Goal: Information Seeking & Learning: Learn about a topic

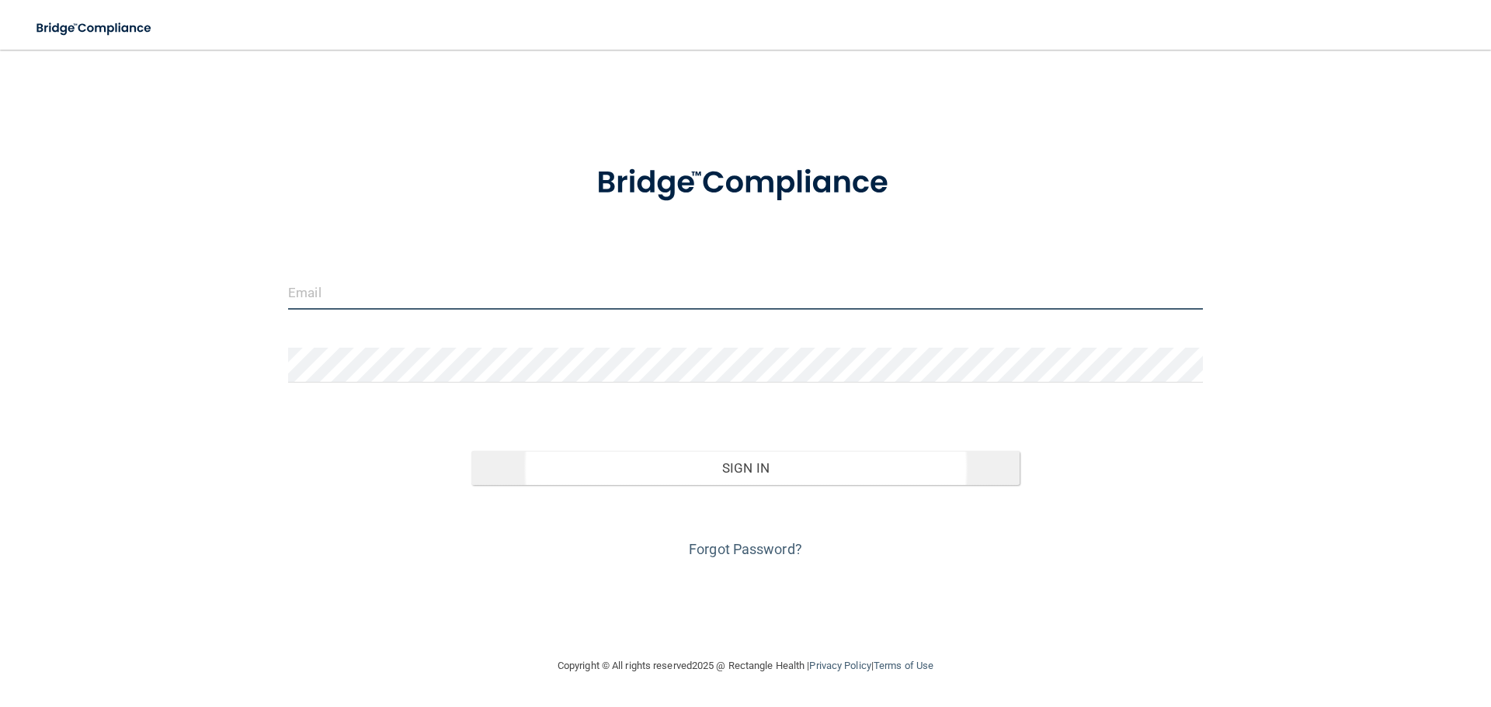
type input "[PERSON_NAME][EMAIL_ADDRESS][DOMAIN_NAME]"
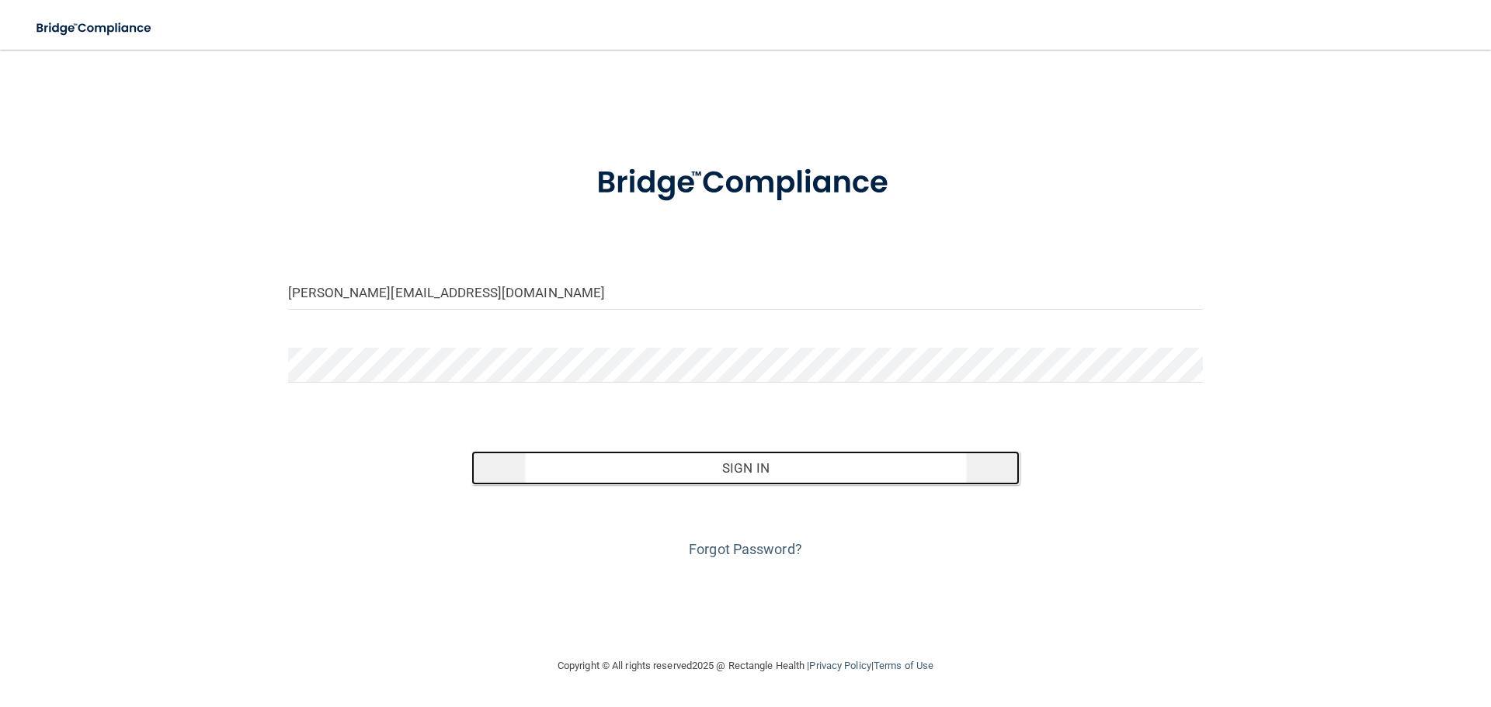
click at [759, 466] on button "Sign In" at bounding box center [745, 468] width 549 height 34
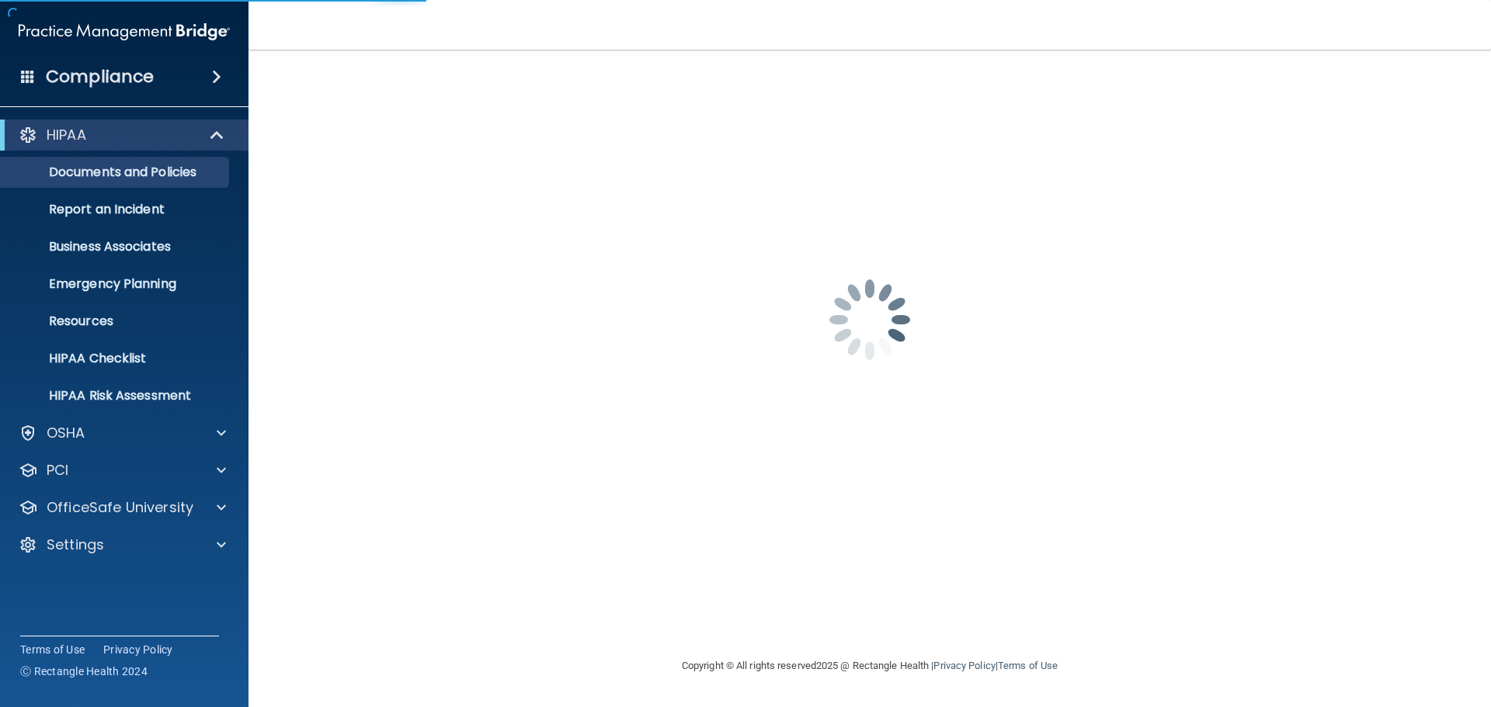
click at [759, 466] on div "karen.m@matsumotoorthodontics.com Password is required Invalid email/password. …" at bounding box center [869, 353] width 1180 height 576
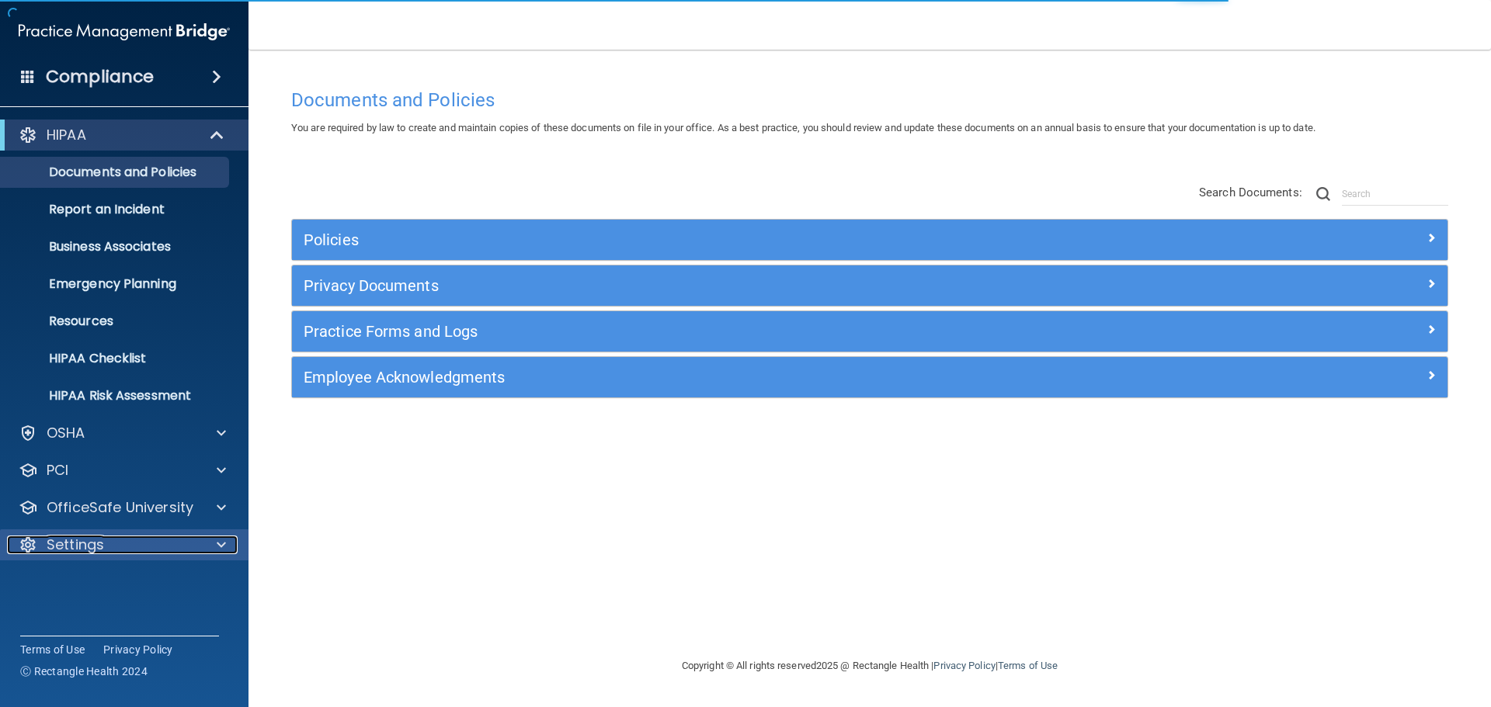
click at [210, 537] on div at bounding box center [219, 545] width 39 height 19
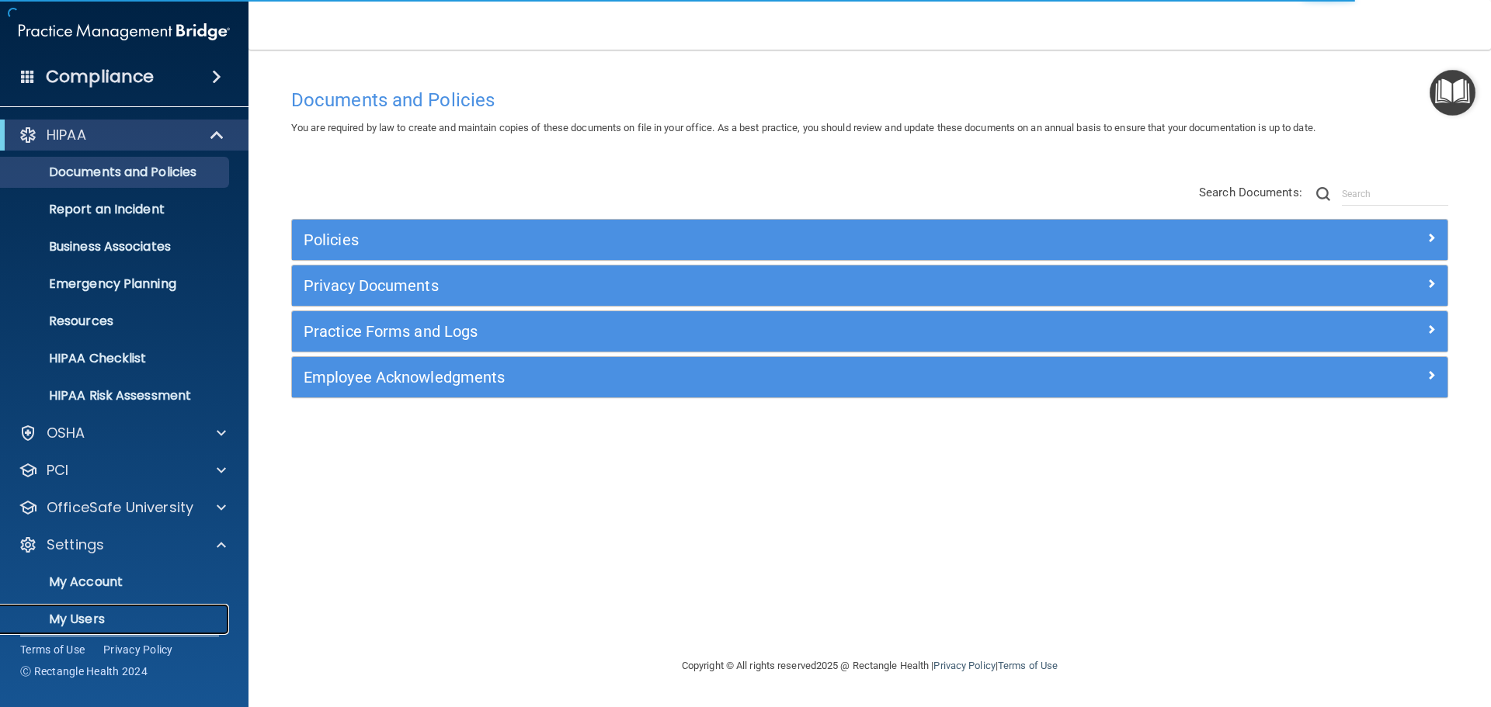
click at [85, 616] on p "My Users" at bounding box center [116, 620] width 212 height 16
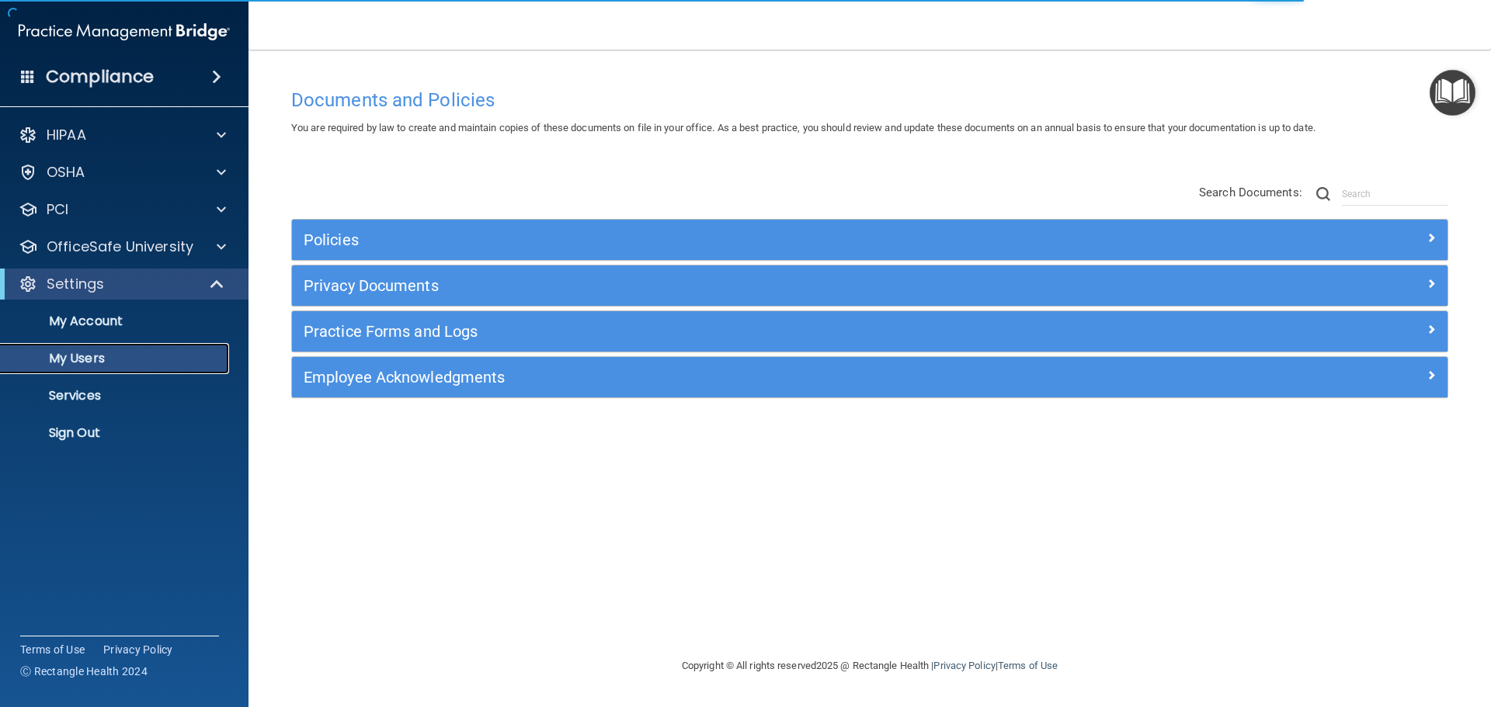
select select "20"
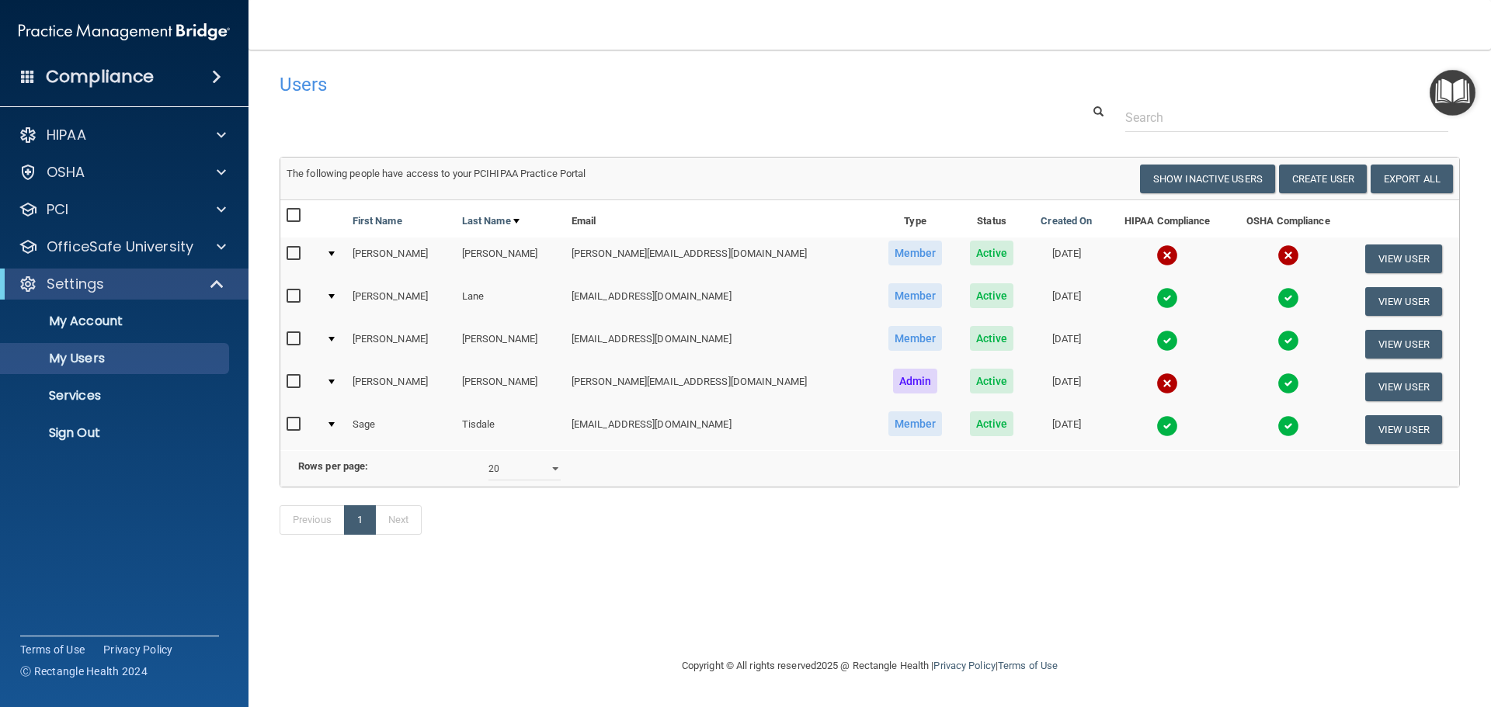
click at [296, 379] on input "checkbox" at bounding box center [295, 382] width 18 height 12
checkbox input "true"
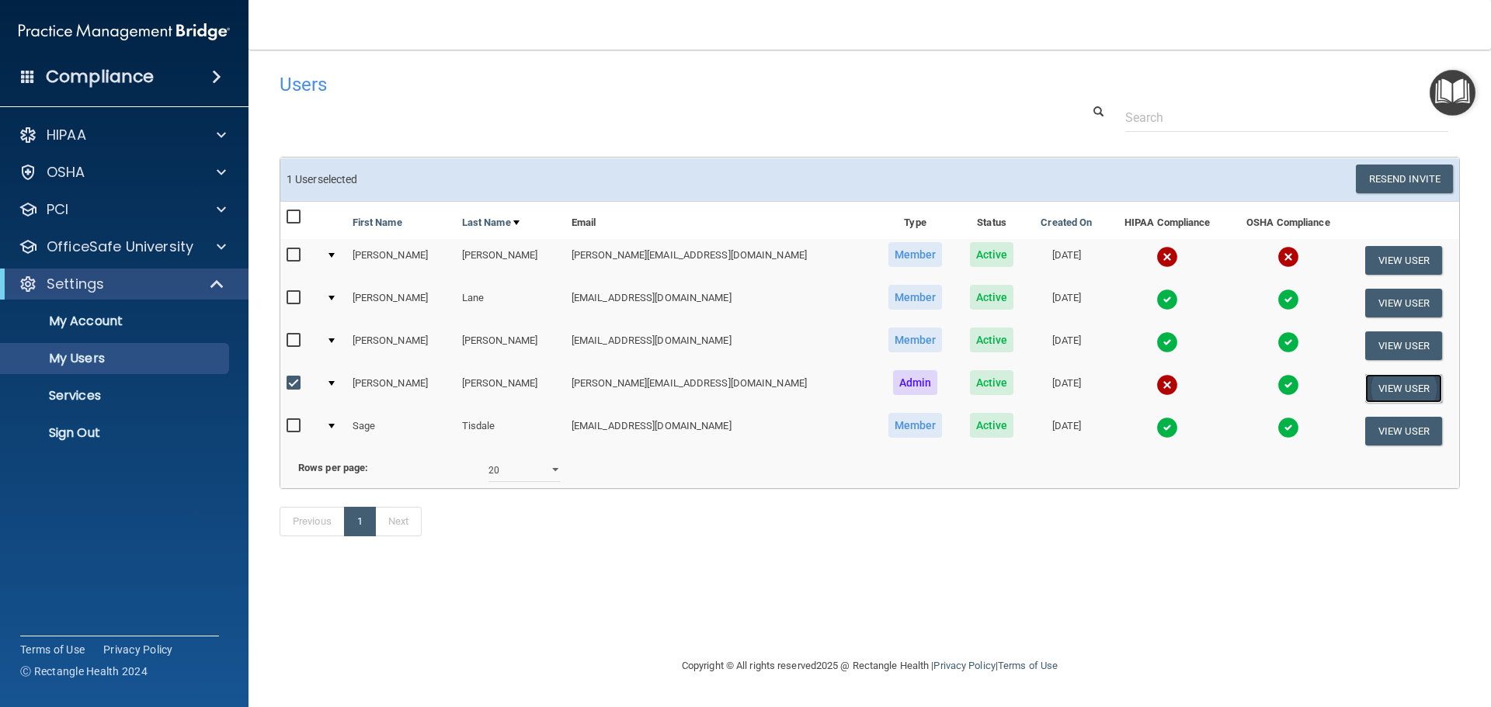
click at [1393, 385] on button "View User" at bounding box center [1403, 388] width 77 height 29
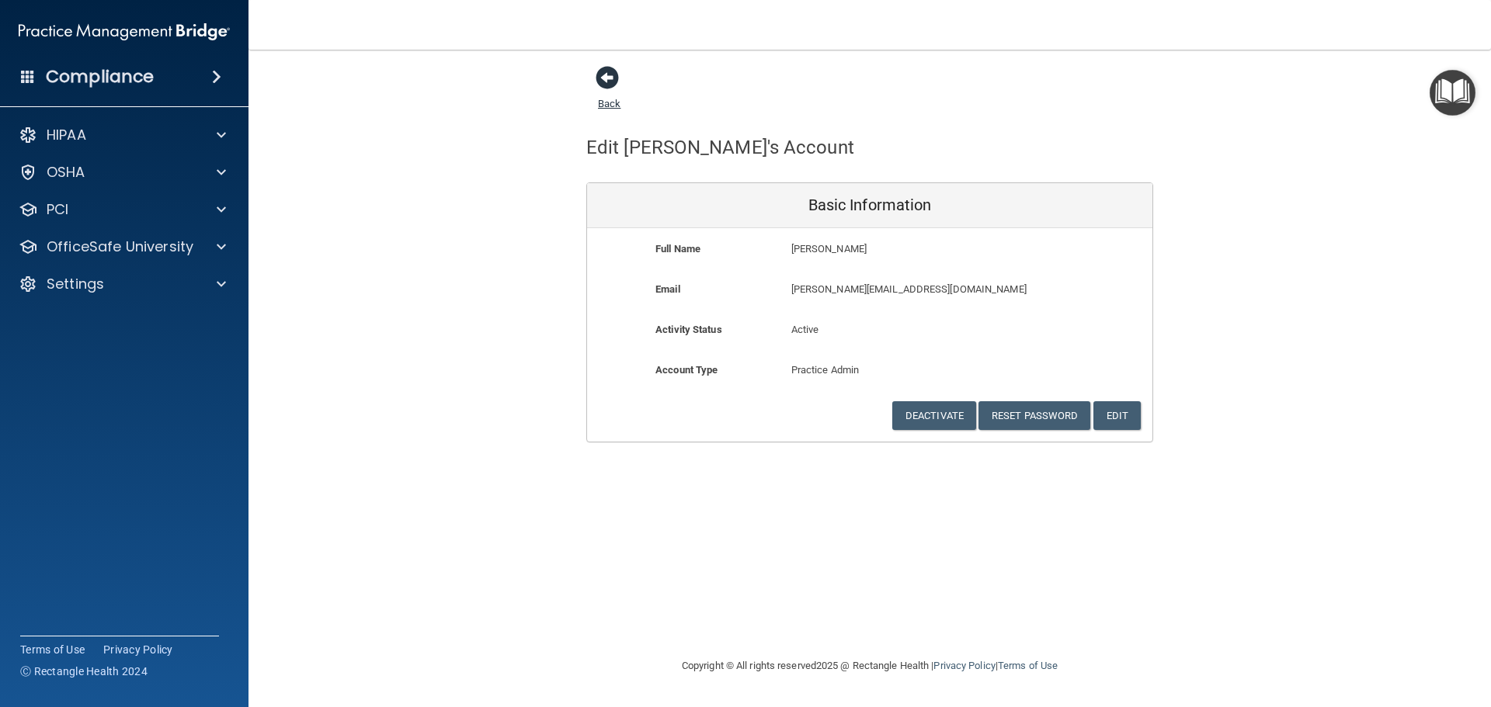
click at [605, 81] on span at bounding box center [606, 77] width 23 height 23
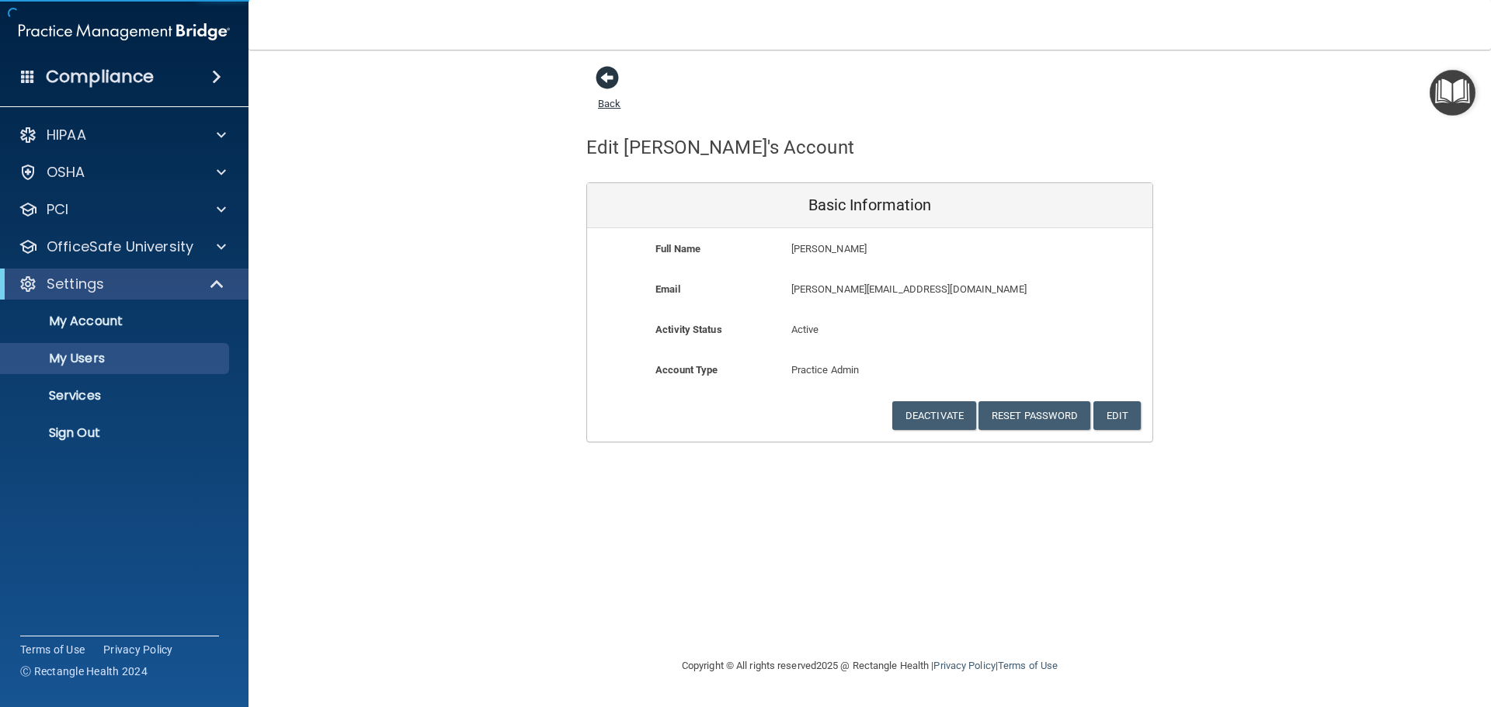
select select "20"
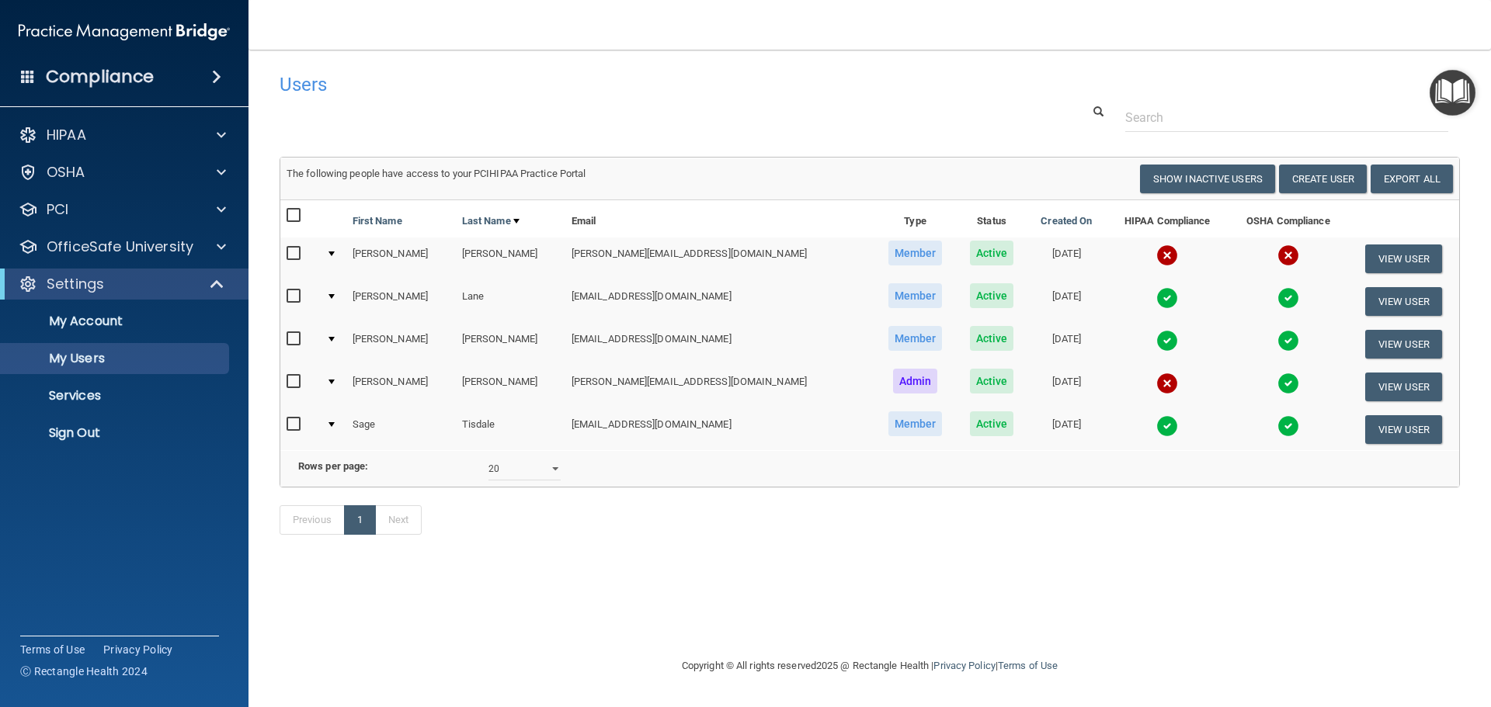
click at [1156, 383] on img at bounding box center [1167, 384] width 22 height 22
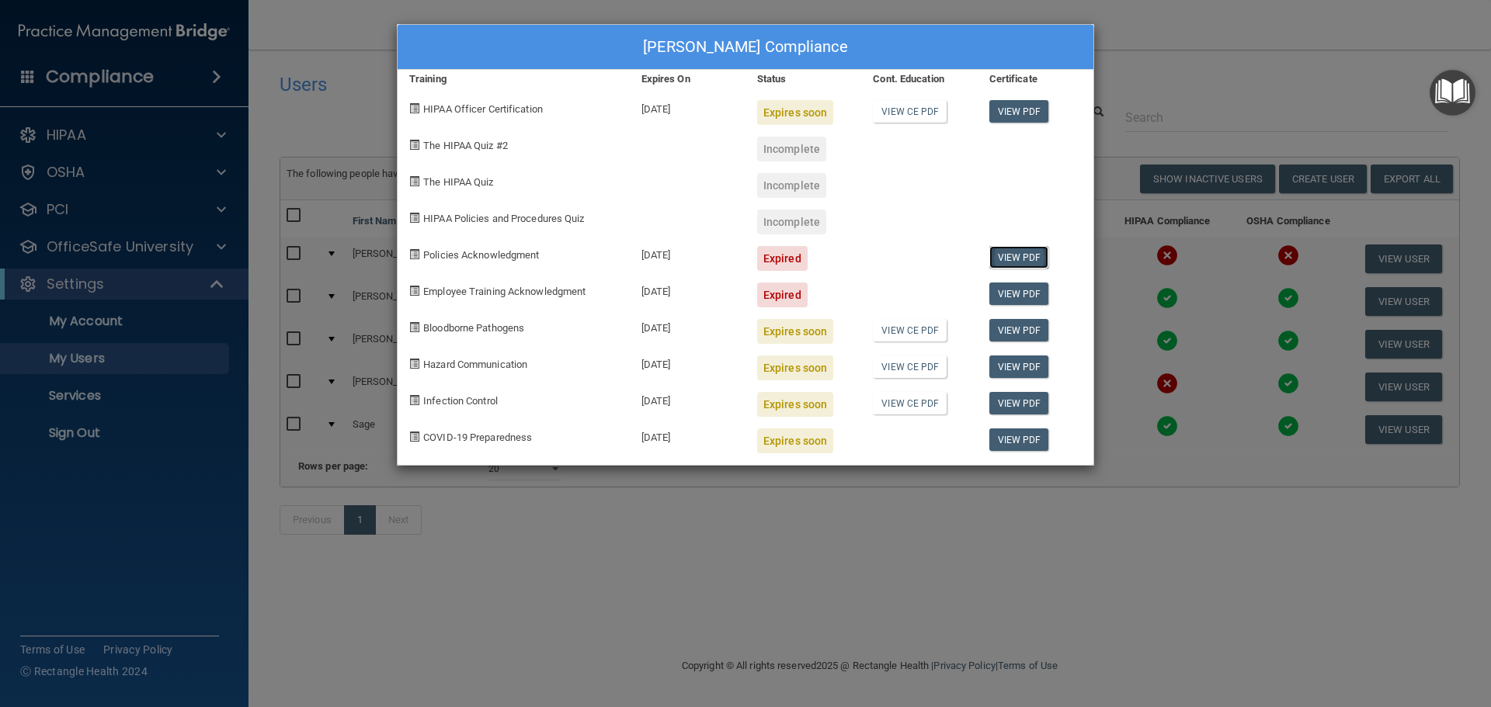
click at [1033, 258] on link "View PDF" at bounding box center [1019, 257] width 60 height 23
click at [1028, 289] on link "View PDF" at bounding box center [1019, 294] width 60 height 23
click at [1010, 259] on link "View PDF" at bounding box center [1019, 257] width 60 height 23
click at [439, 255] on span "Policies Acknowledgment" at bounding box center [481, 255] width 116 height 12
click at [786, 255] on div "Expired" at bounding box center [782, 258] width 50 height 25
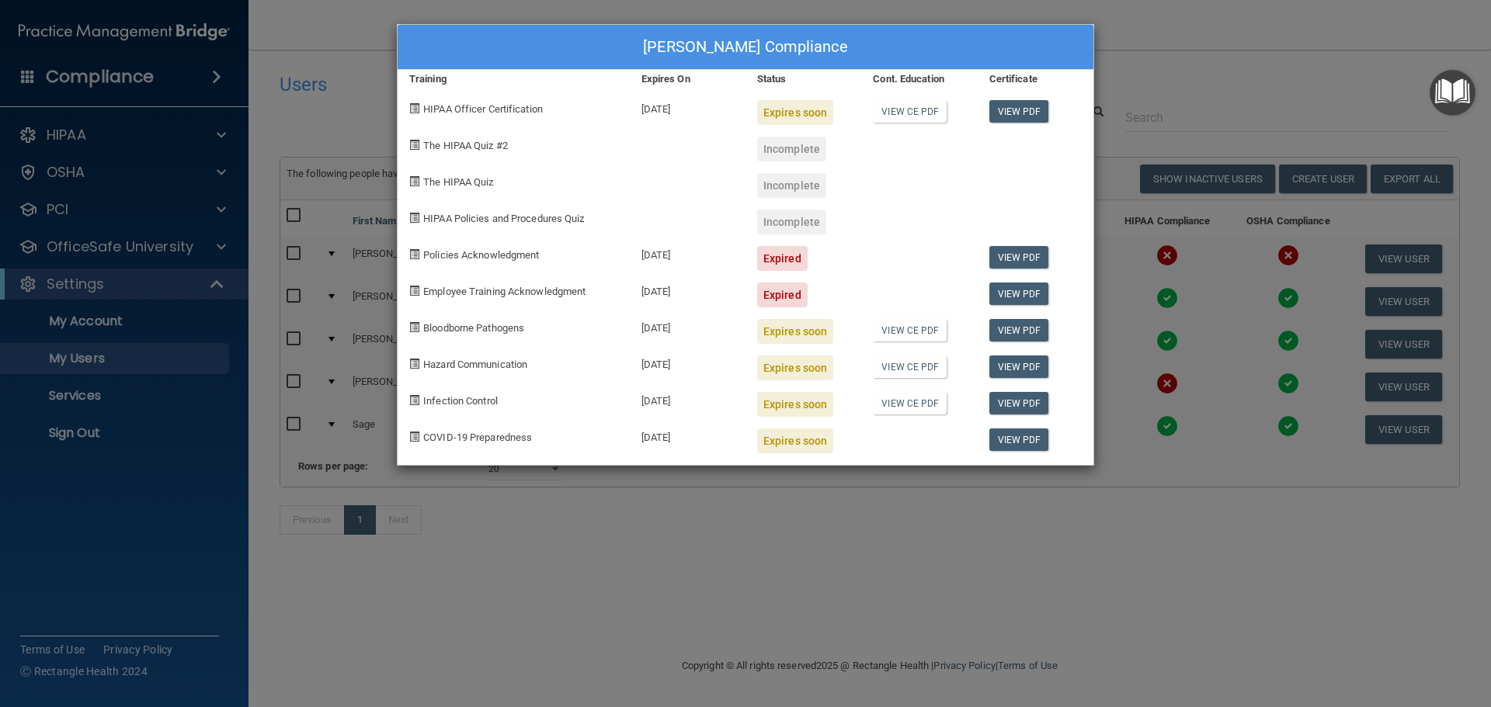
click at [786, 255] on div "Expired" at bounding box center [782, 258] width 50 height 25
click at [493, 254] on span "Policies Acknowledgment" at bounding box center [481, 255] width 116 height 12
click at [416, 253] on span at bounding box center [414, 254] width 10 height 10
click at [1199, 50] on div "Karen Matsumoto's Compliance Training Expires On Status Cont. Education Certifi…" at bounding box center [745, 353] width 1491 height 707
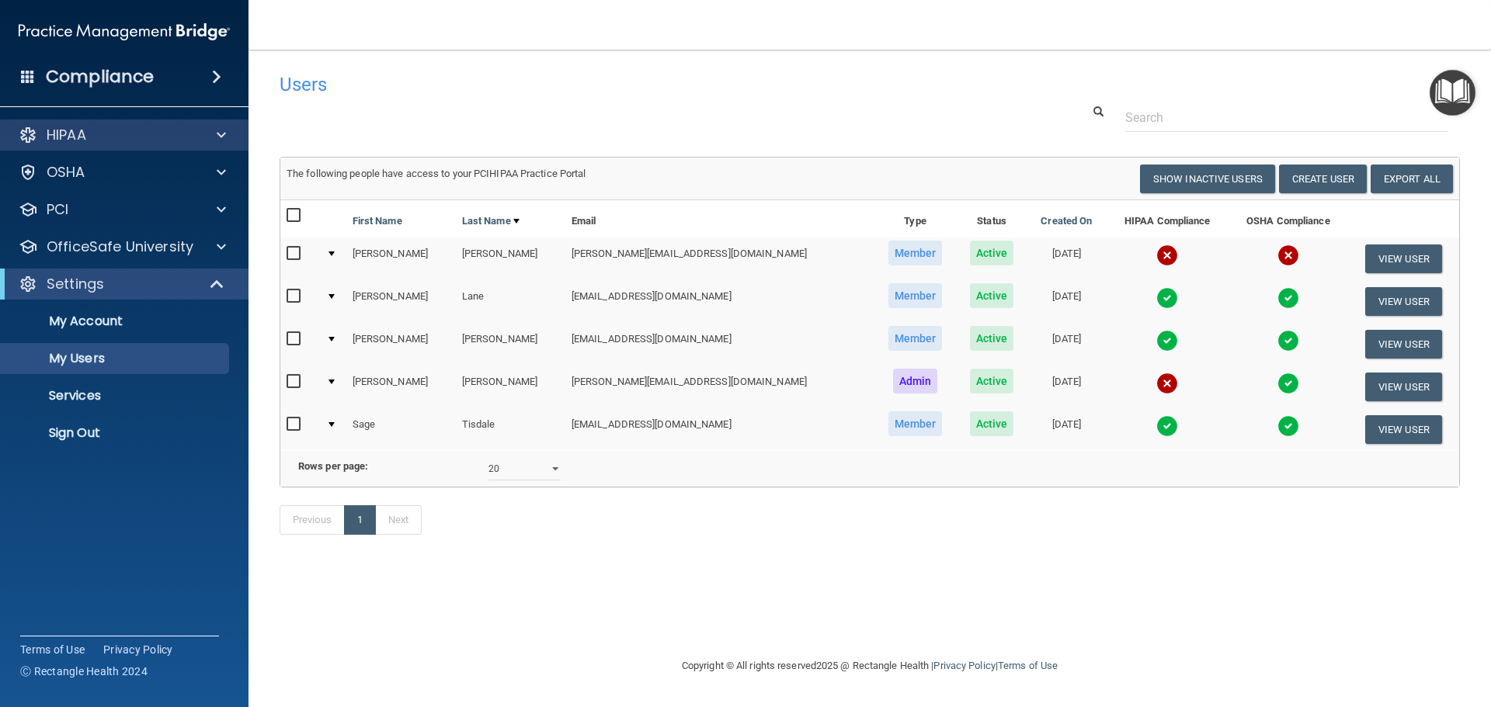
click at [206, 125] on div "HIPAA" at bounding box center [124, 135] width 249 height 31
click at [219, 126] on span at bounding box center [221, 135] width 9 height 19
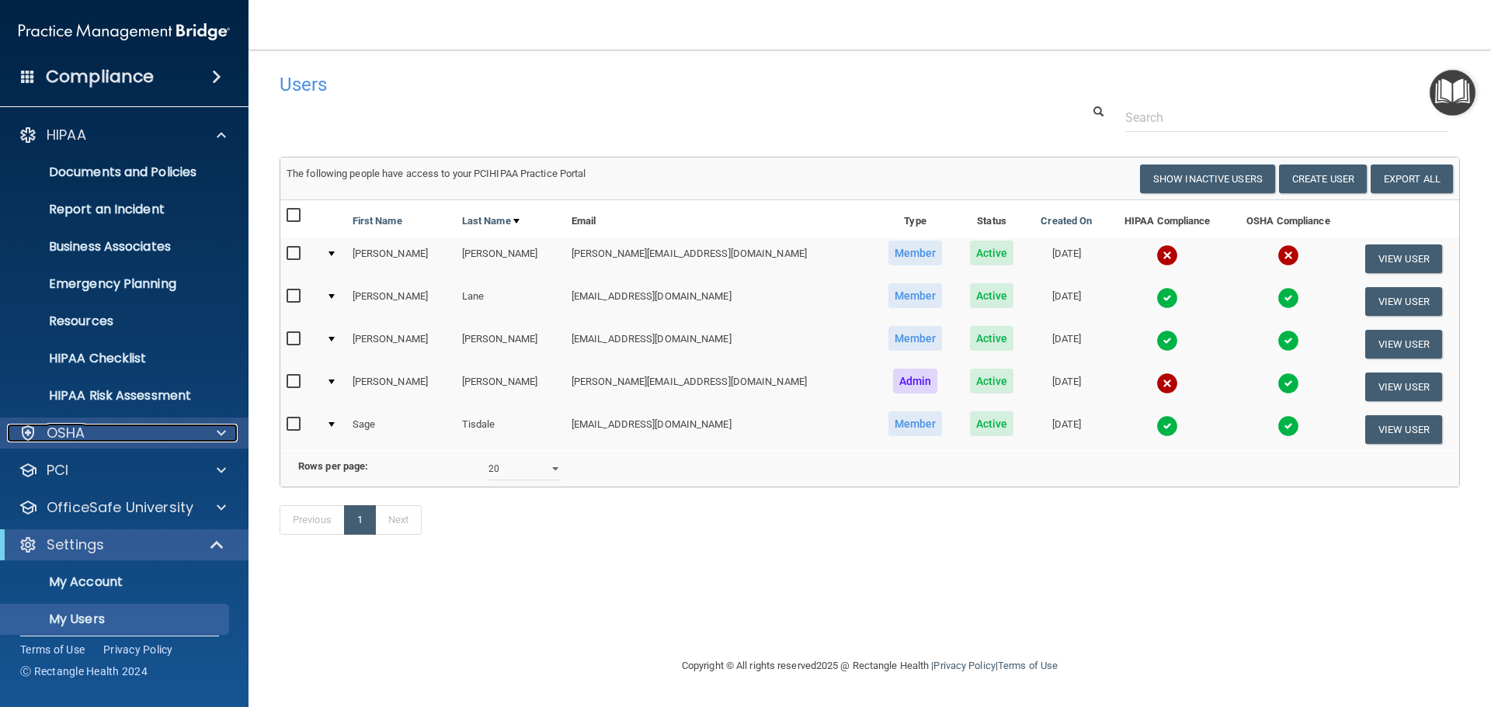
click at [217, 429] on span at bounding box center [221, 433] width 9 height 19
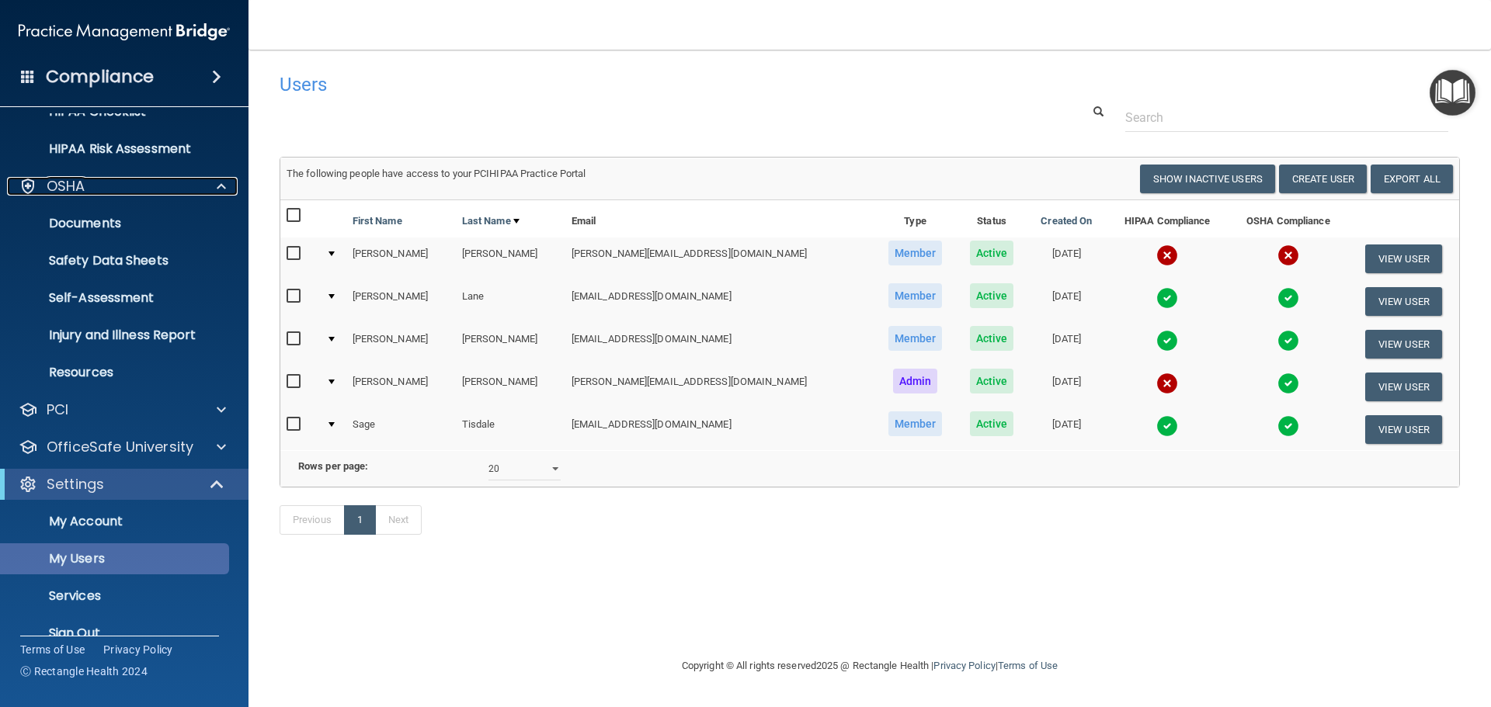
scroll to position [273, 0]
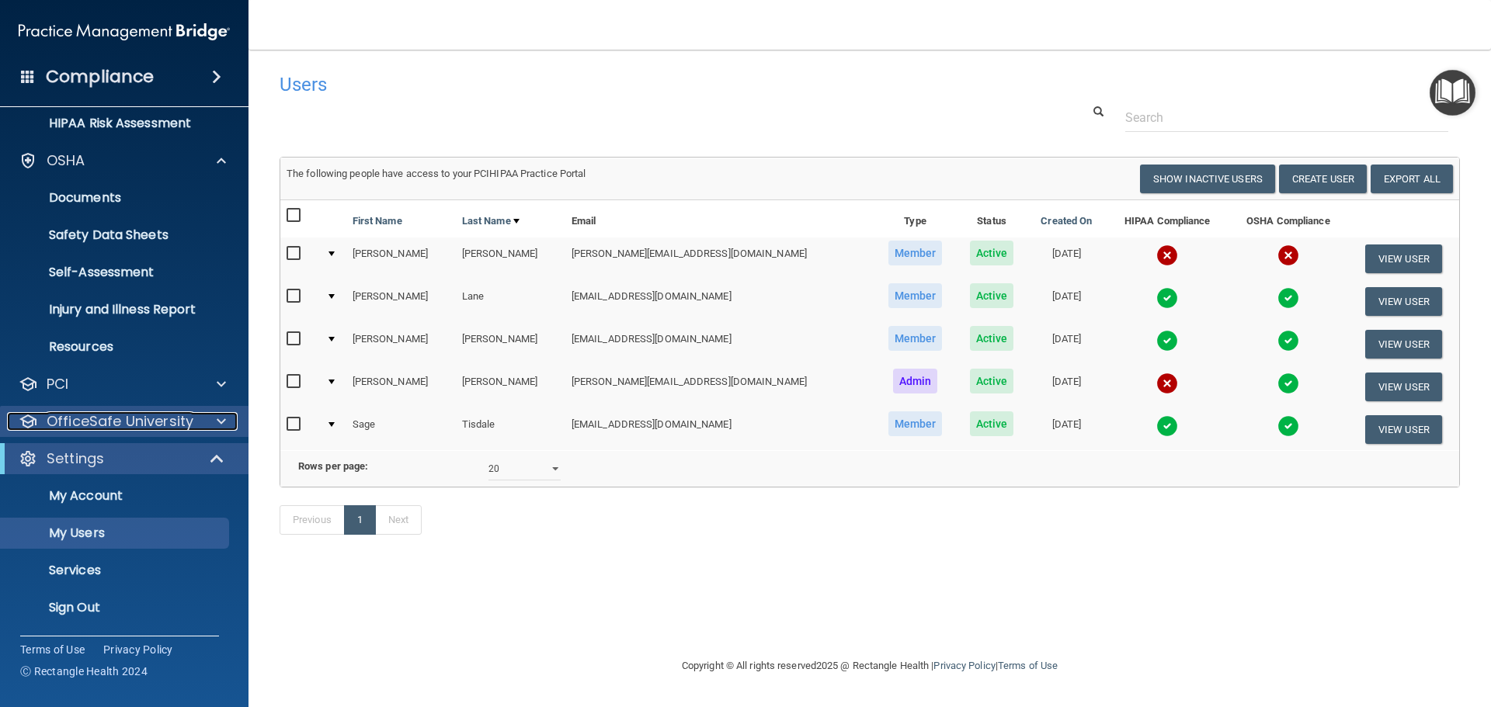
click at [219, 414] on span at bounding box center [221, 421] width 9 height 19
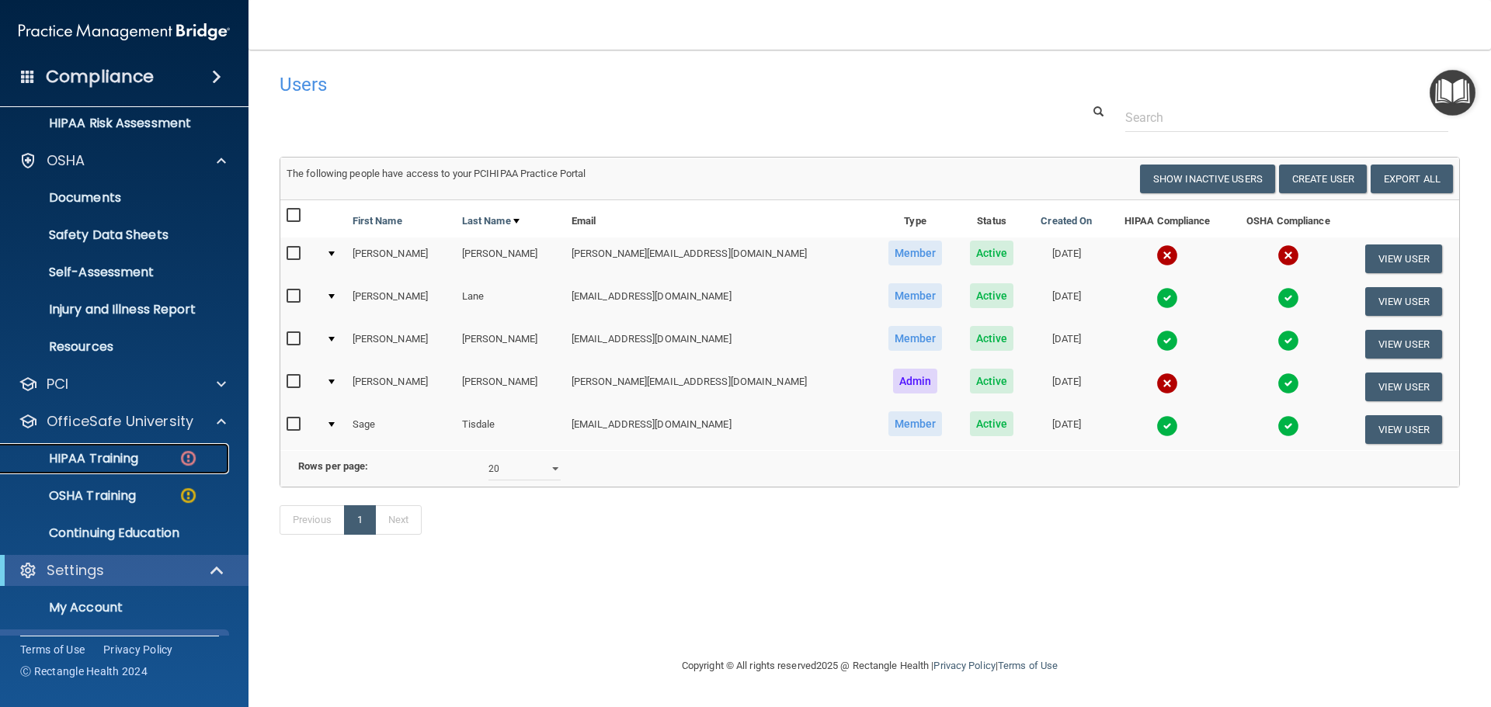
click at [119, 453] on p "HIPAA Training" at bounding box center [74, 459] width 128 height 16
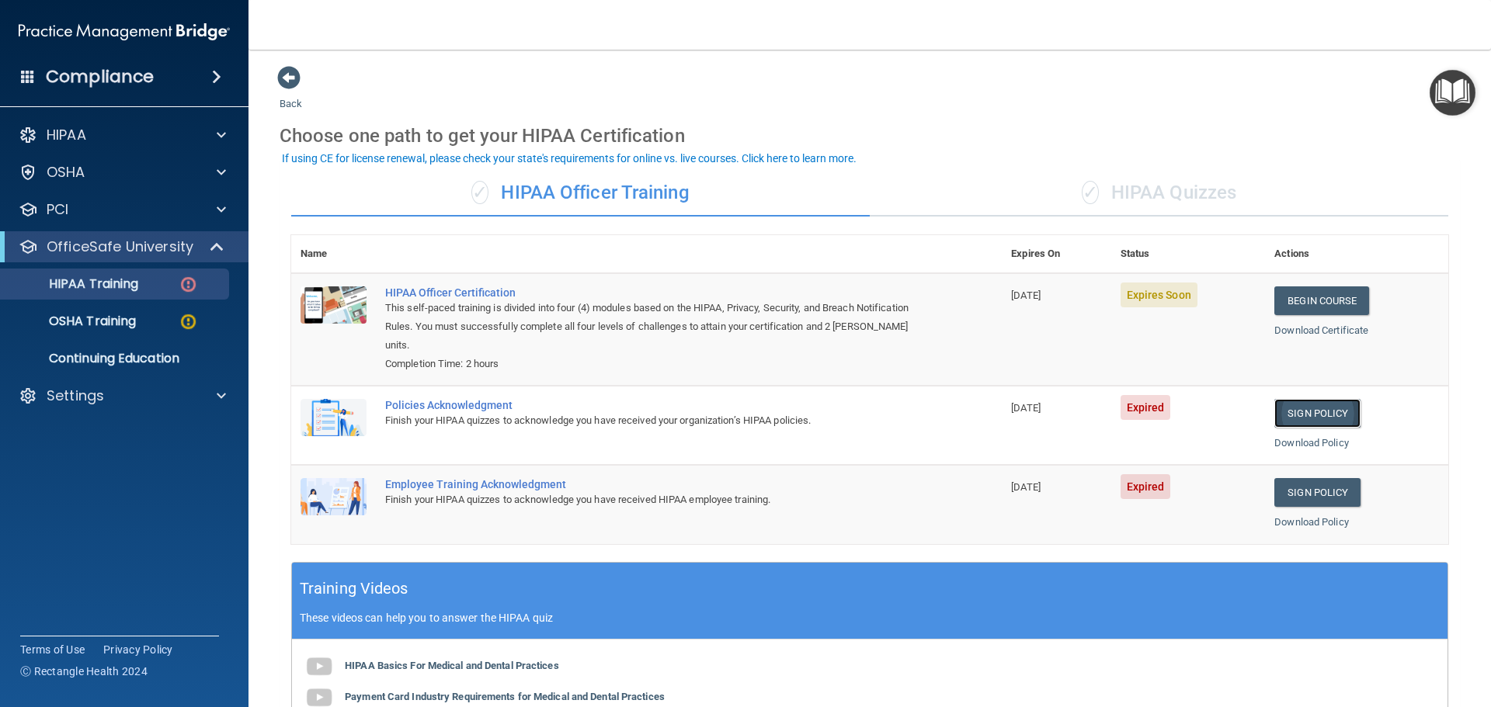
click at [1311, 407] on link "Sign Policy" at bounding box center [1317, 413] width 86 height 29
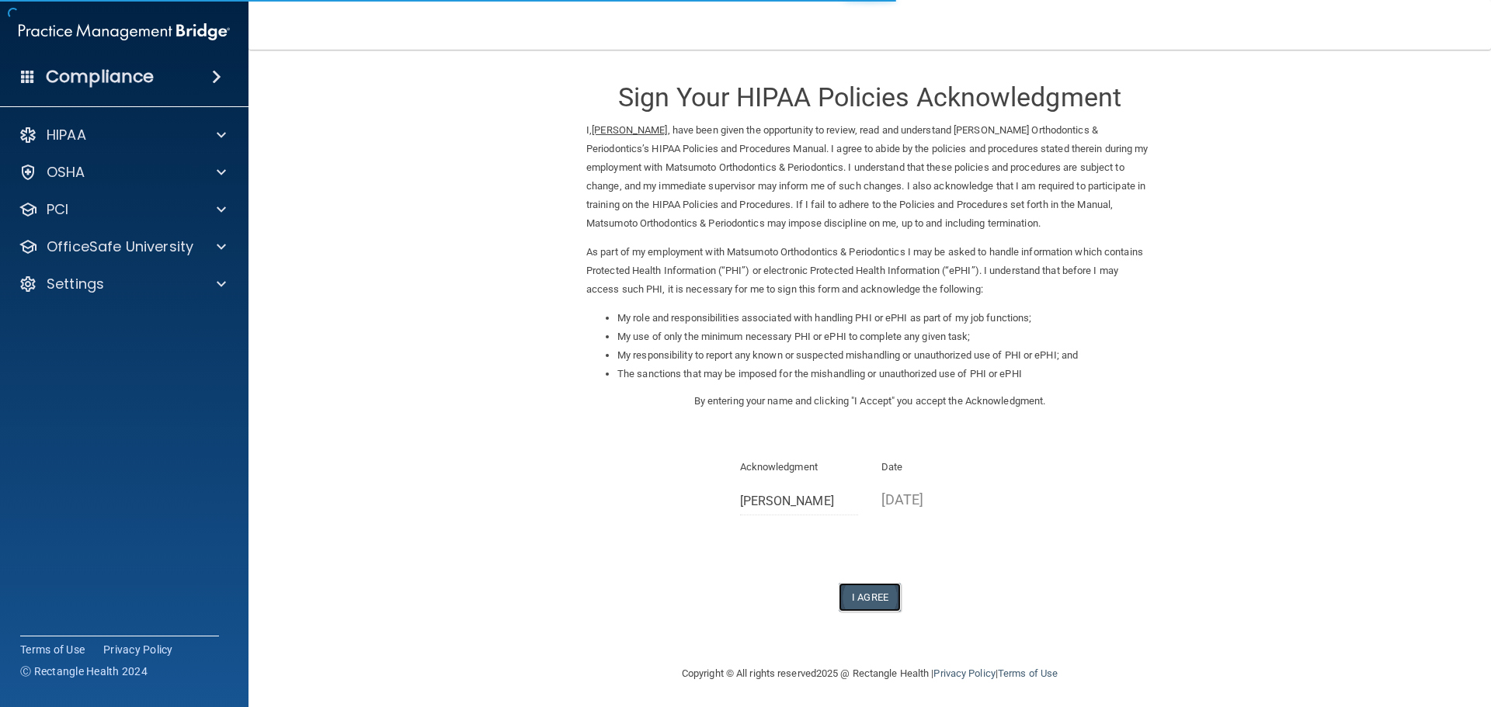
click at [863, 593] on button "I Agree" at bounding box center [869, 597] width 62 height 29
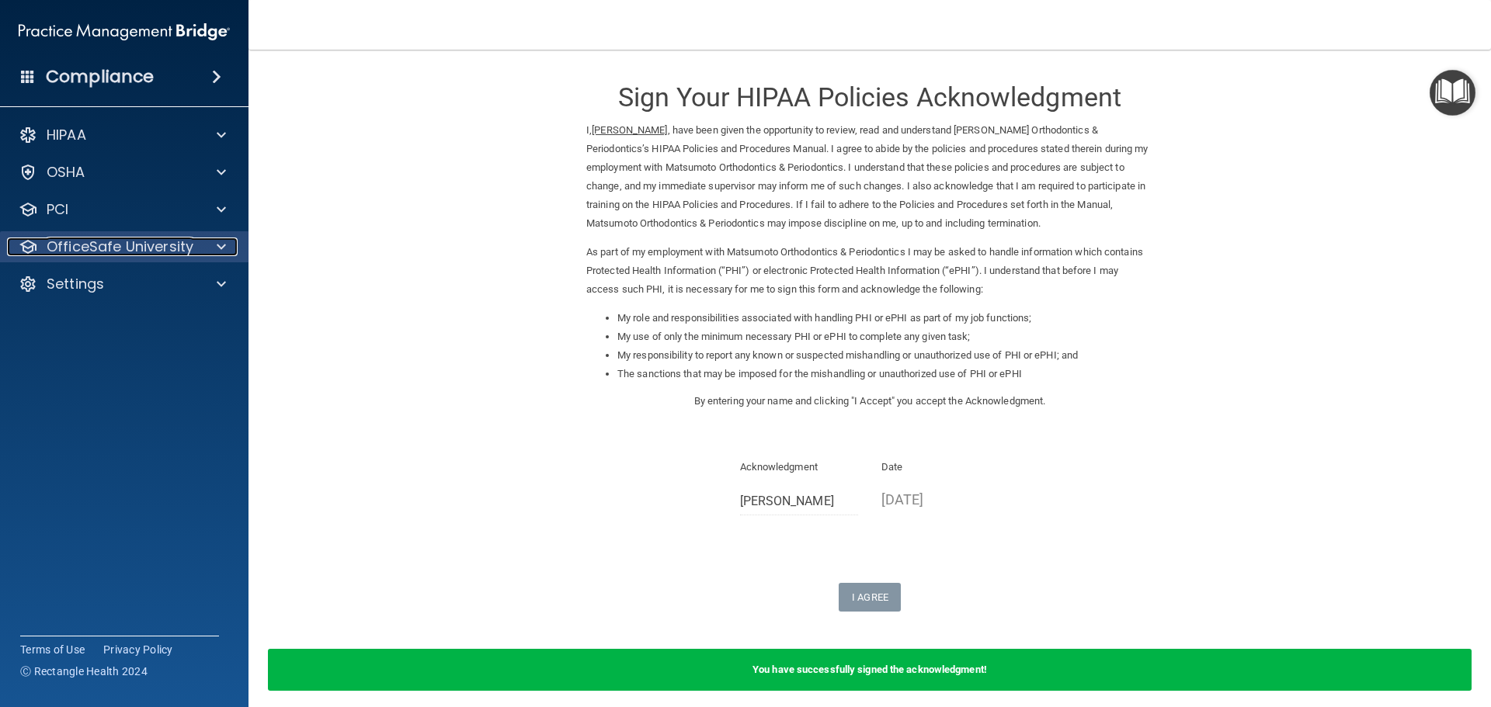
click at [214, 245] on div at bounding box center [219, 247] width 39 height 19
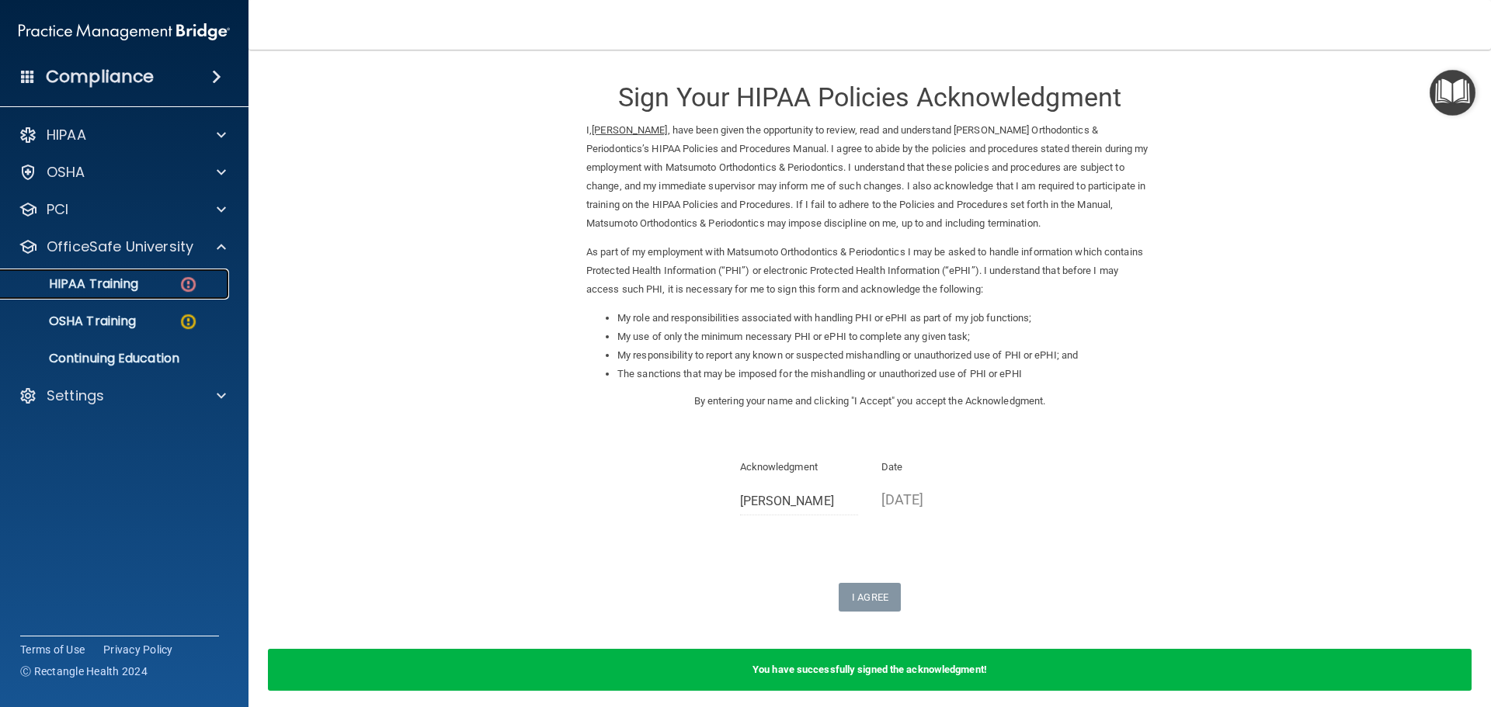
click at [112, 276] on p "HIPAA Training" at bounding box center [74, 284] width 128 height 16
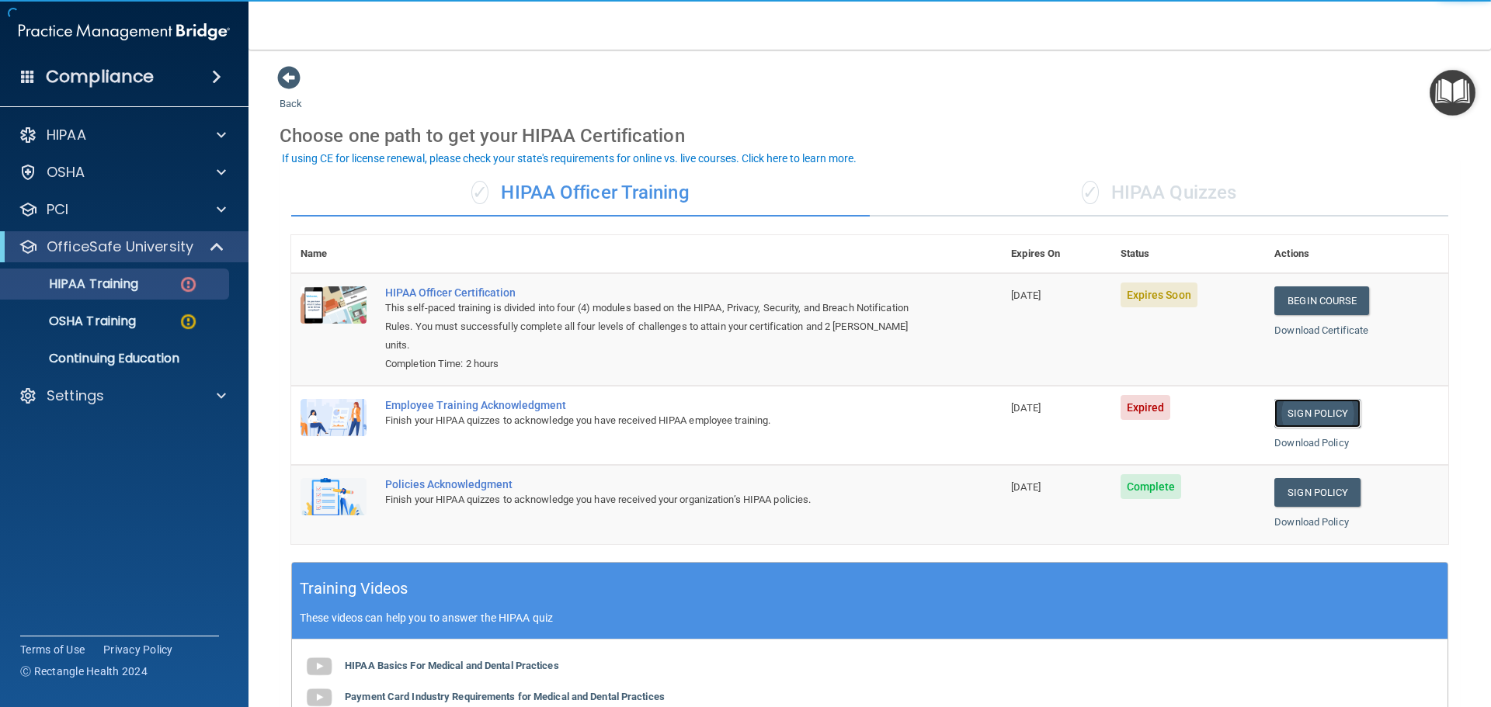
click at [1306, 410] on link "Sign Policy" at bounding box center [1317, 413] width 86 height 29
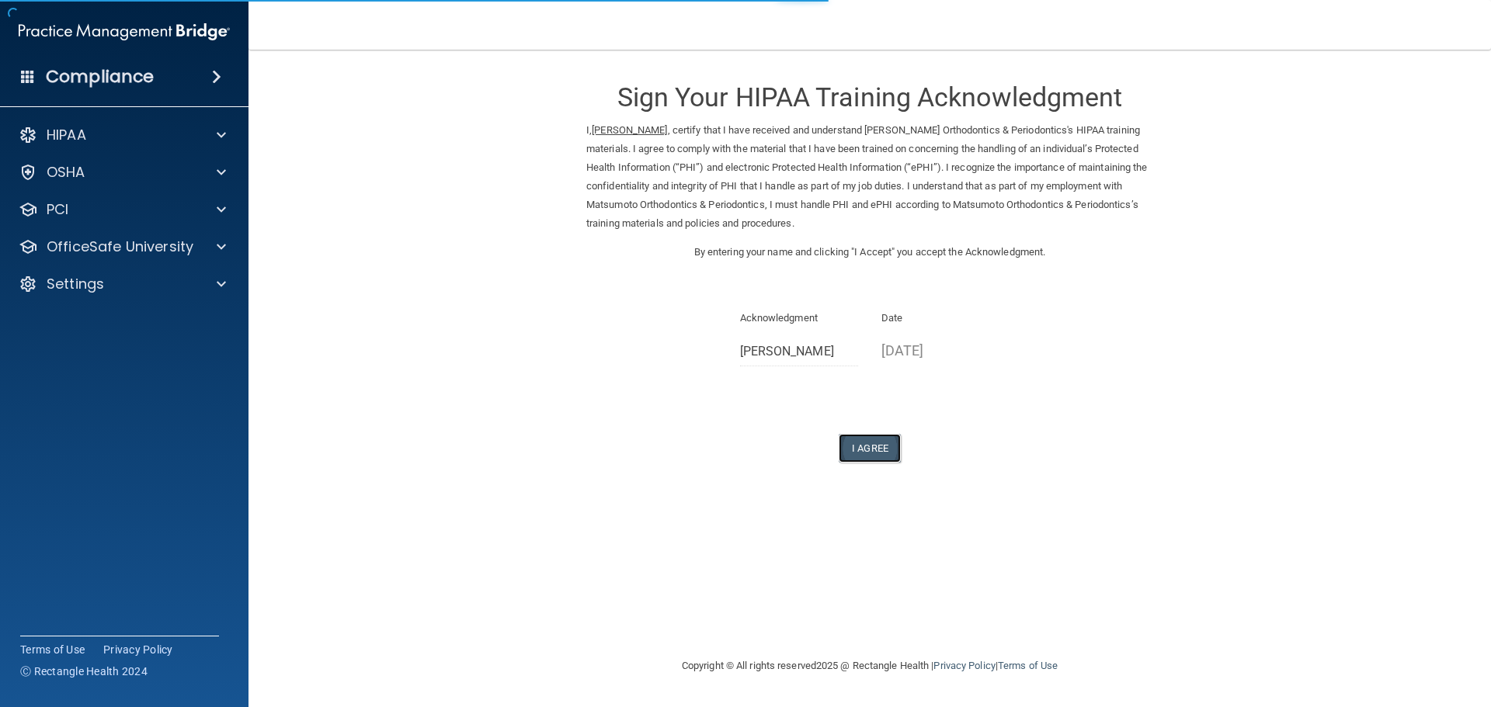
click at [880, 443] on button "I Agree" at bounding box center [869, 448] width 62 height 29
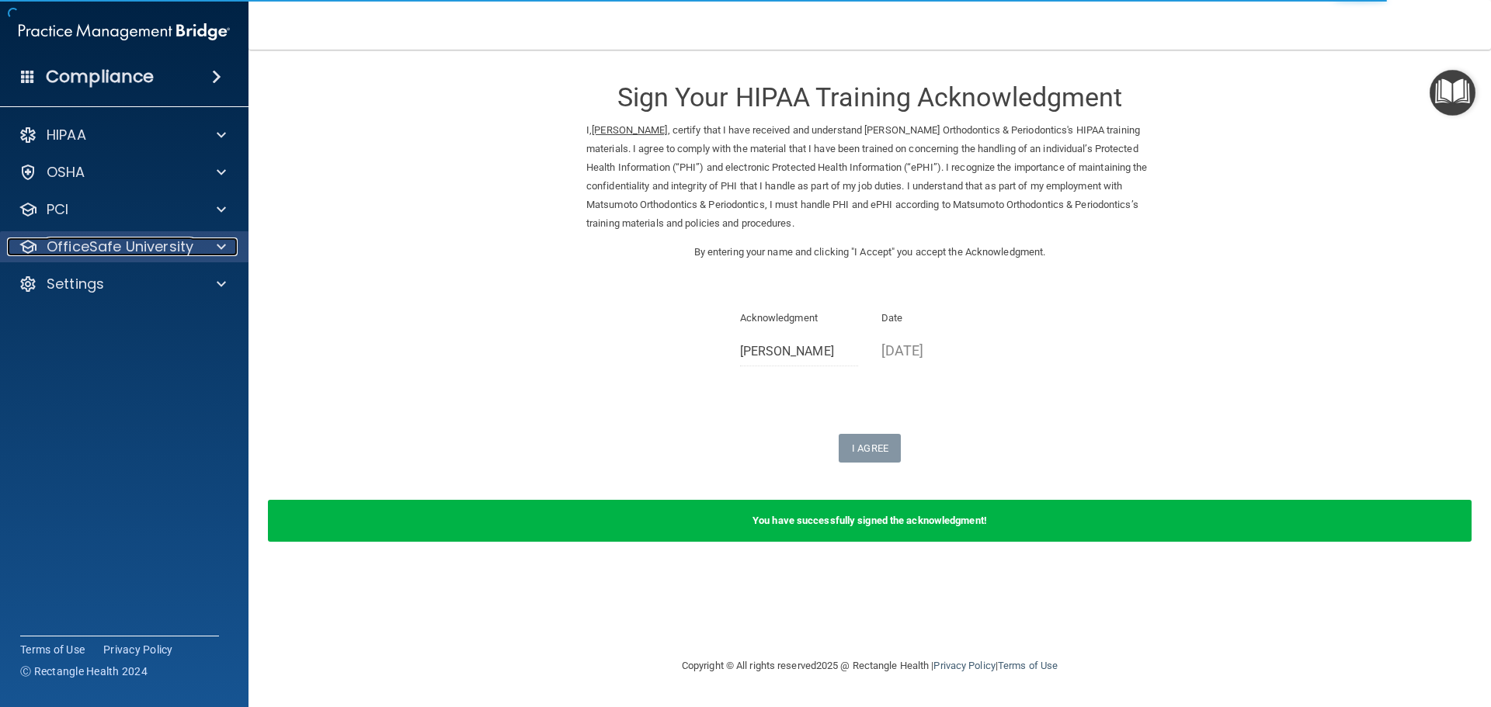
click at [158, 246] on p "OfficeSafe University" at bounding box center [120, 247] width 147 height 19
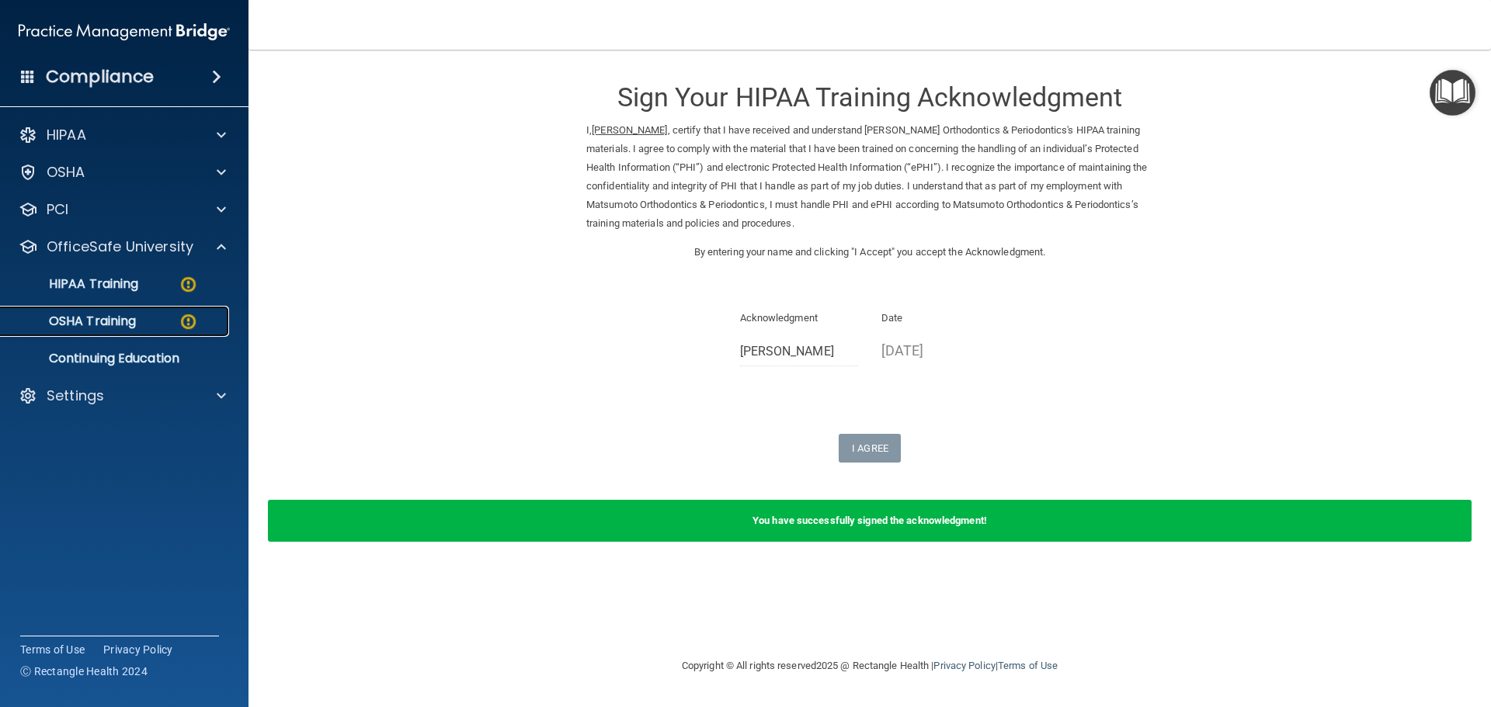
click at [127, 314] on p "OSHA Training" at bounding box center [73, 322] width 126 height 16
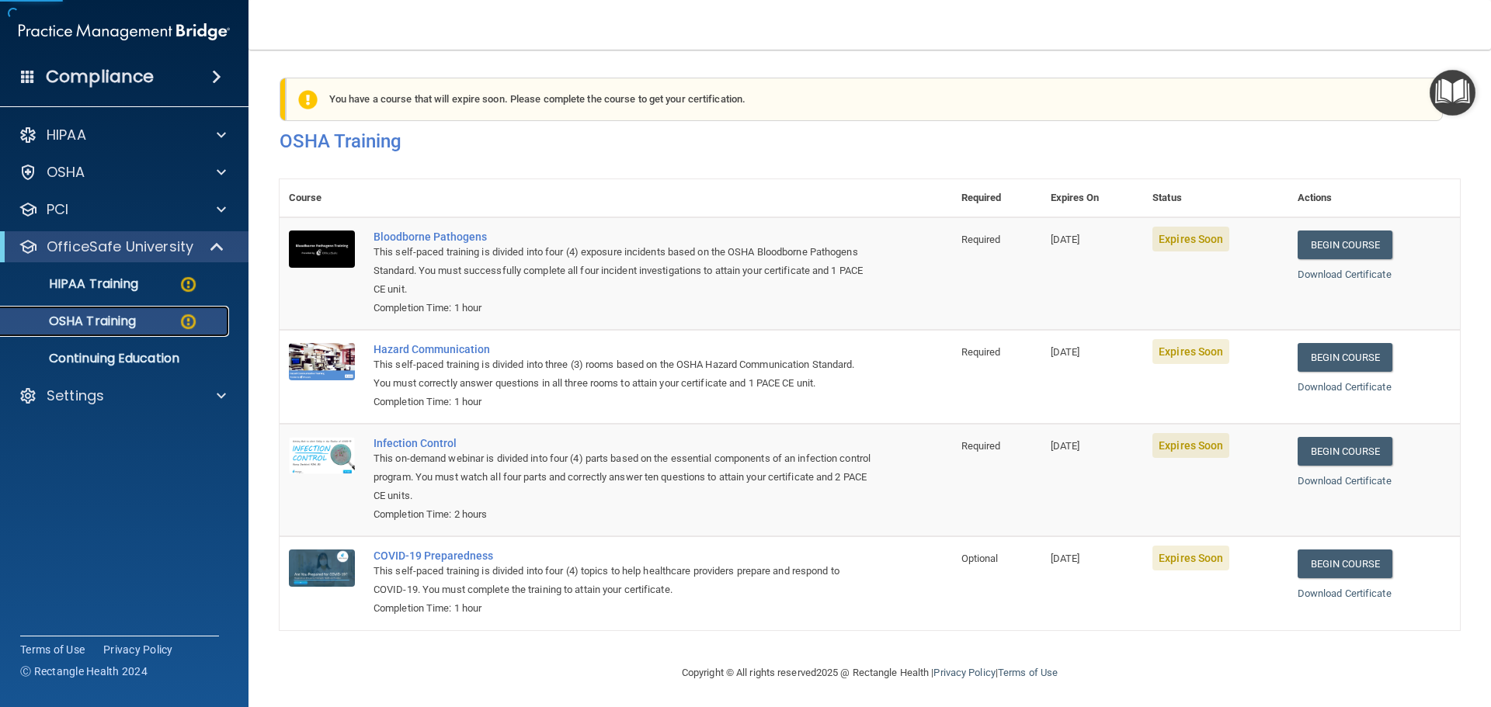
click at [127, 314] on p "OSHA Training" at bounding box center [73, 322] width 126 height 16
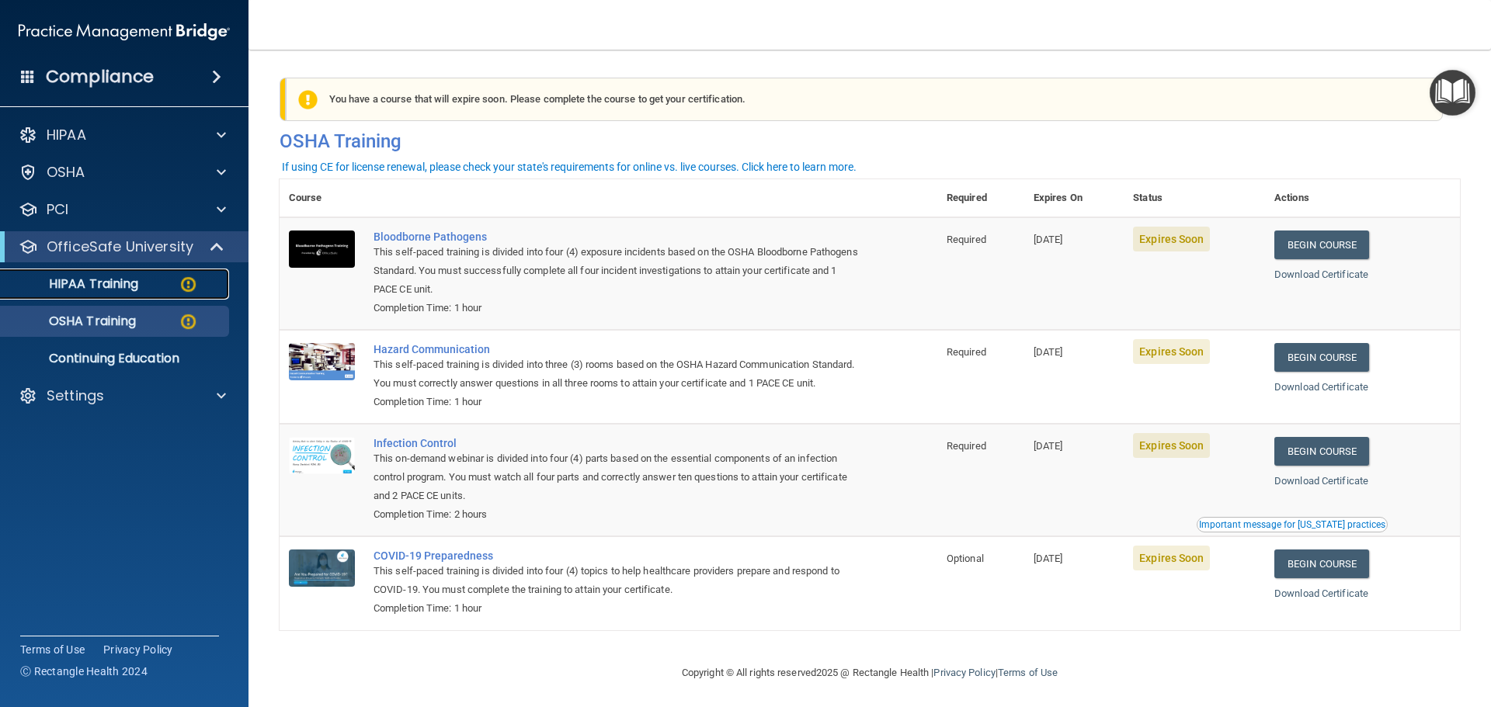
click at [106, 279] on p "HIPAA Training" at bounding box center [74, 284] width 128 height 16
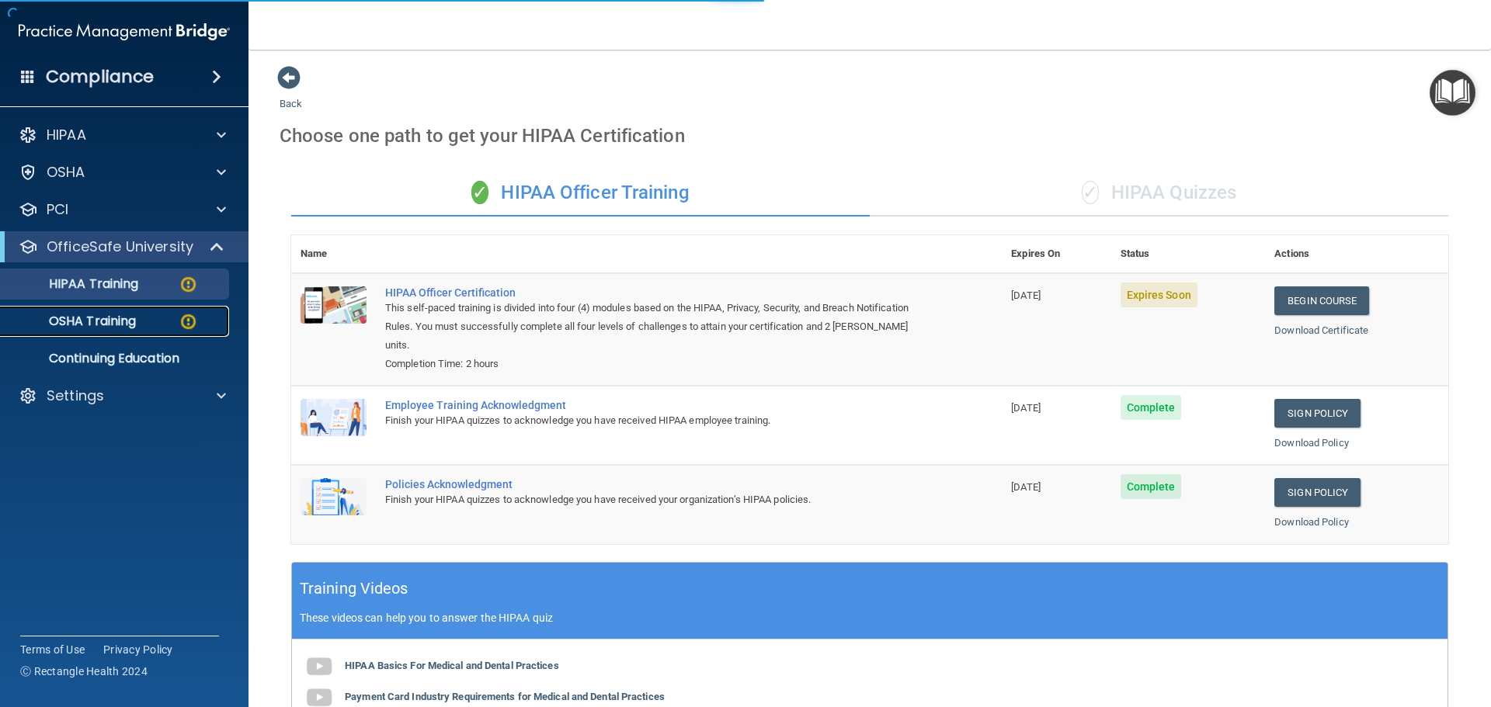
click at [101, 310] on link "OSHA Training" at bounding box center [106, 321] width 245 height 31
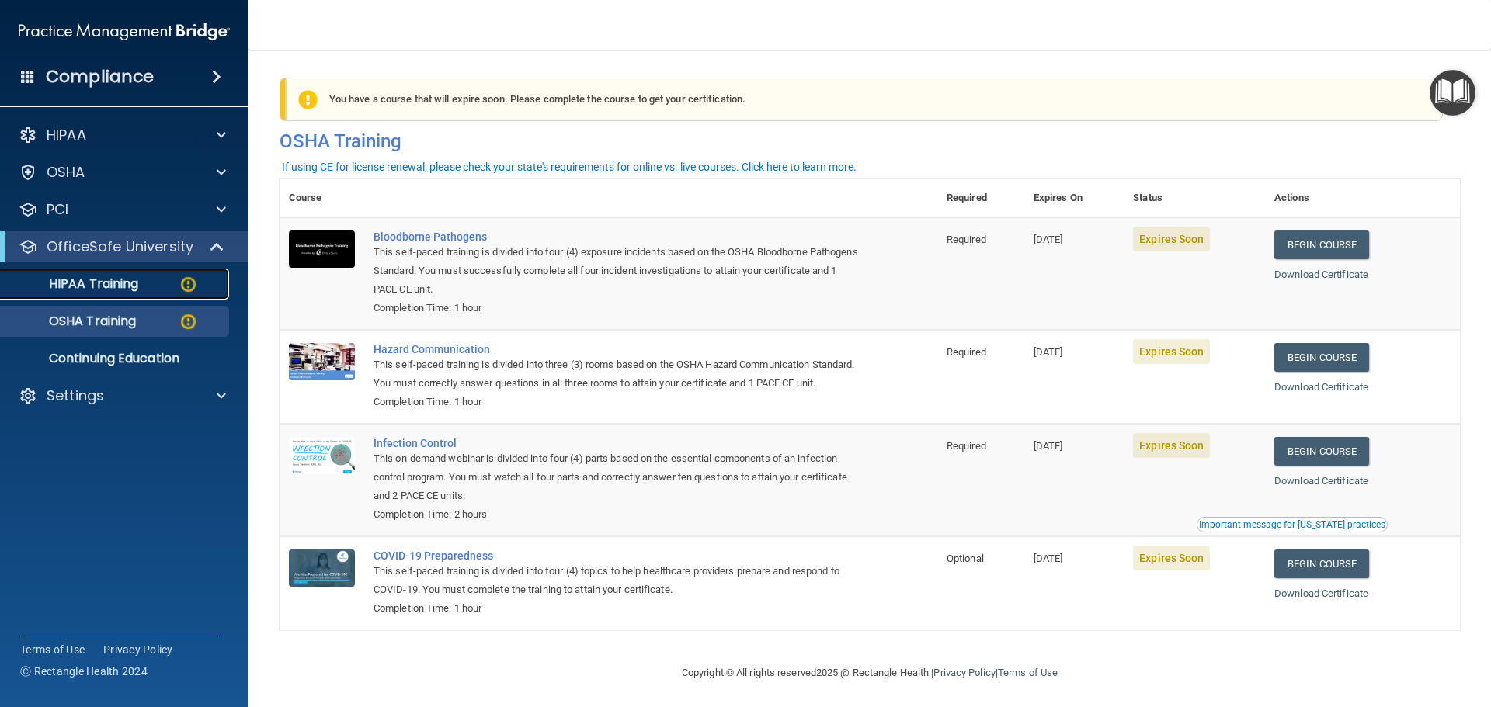
click at [102, 279] on p "HIPAA Training" at bounding box center [74, 284] width 128 height 16
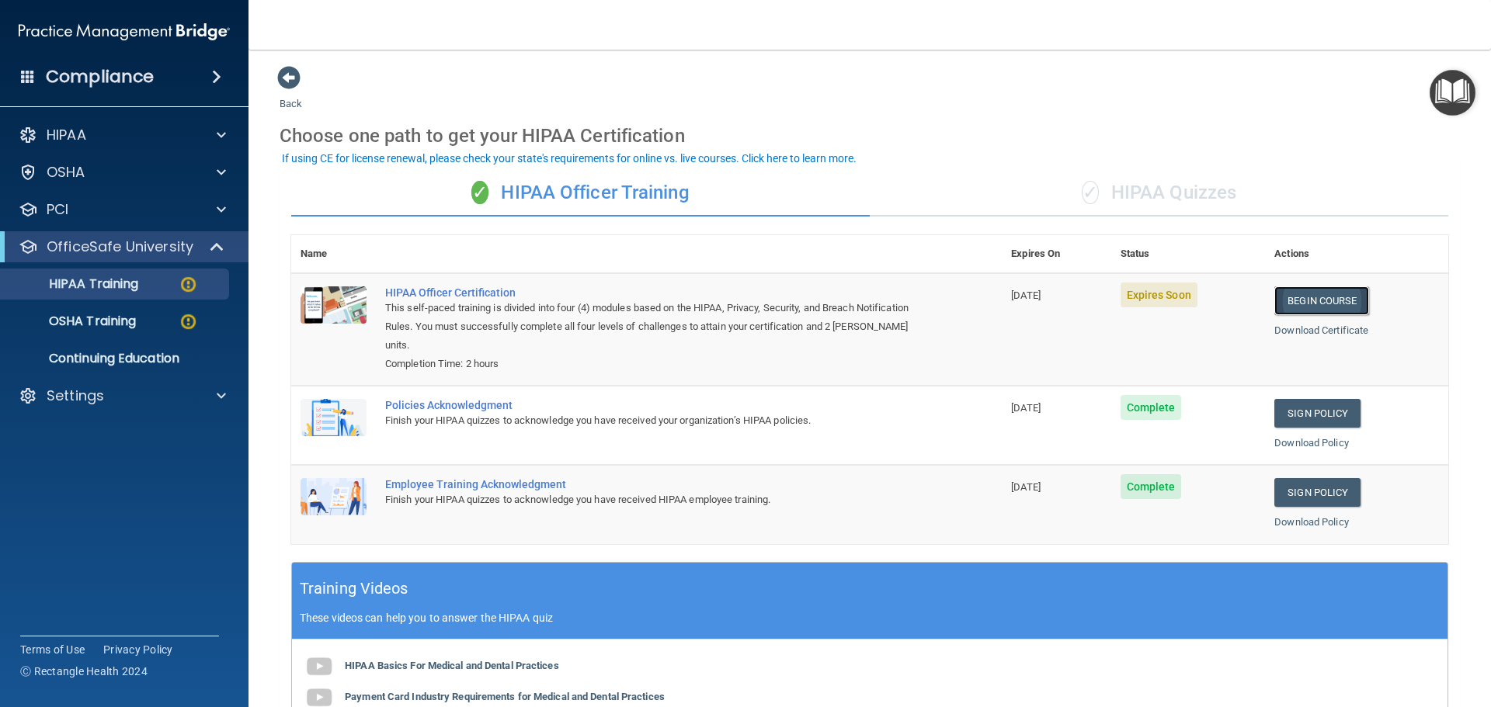
click at [1328, 293] on link "Begin Course" at bounding box center [1321, 300] width 95 height 29
click at [291, 77] on span at bounding box center [288, 77] width 23 height 23
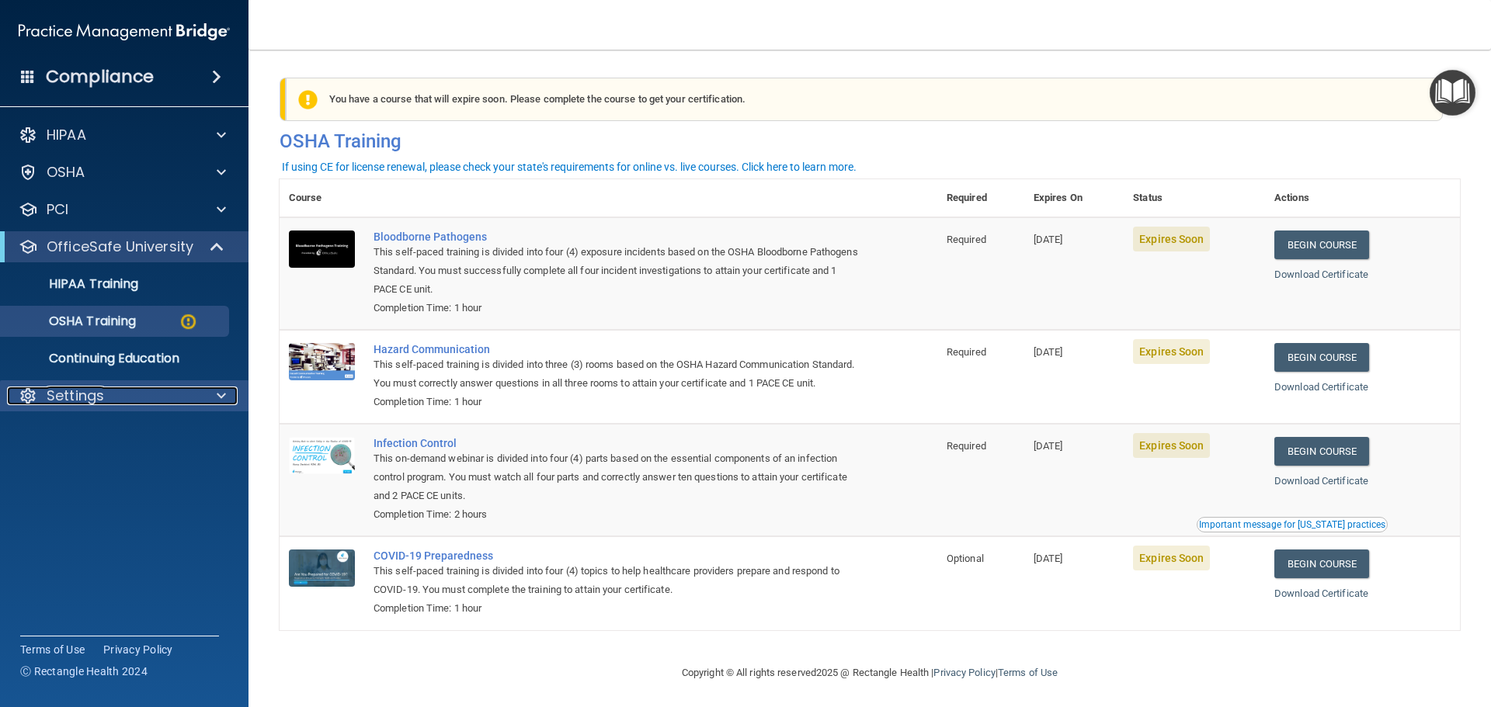
click at [212, 392] on div at bounding box center [219, 396] width 39 height 19
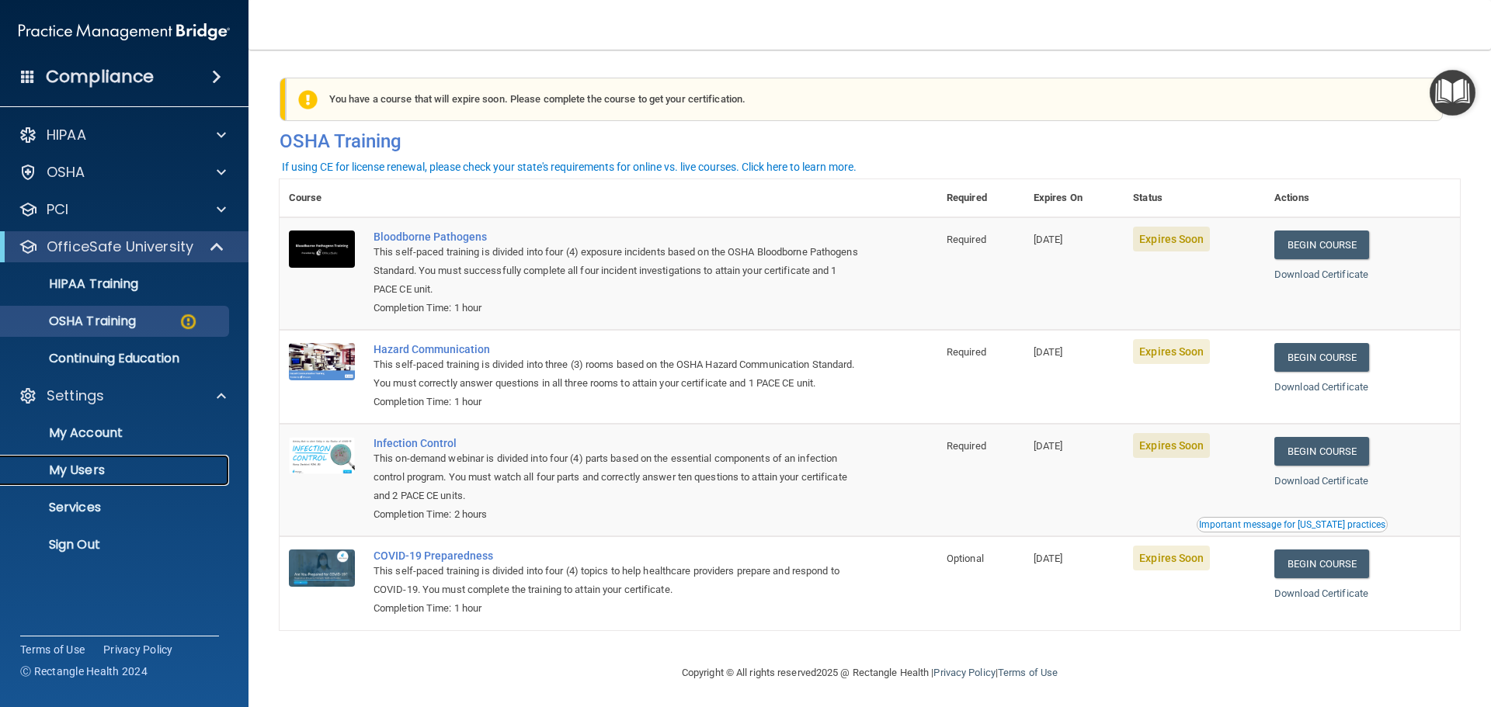
click at [131, 474] on p "My Users" at bounding box center [116, 471] width 212 height 16
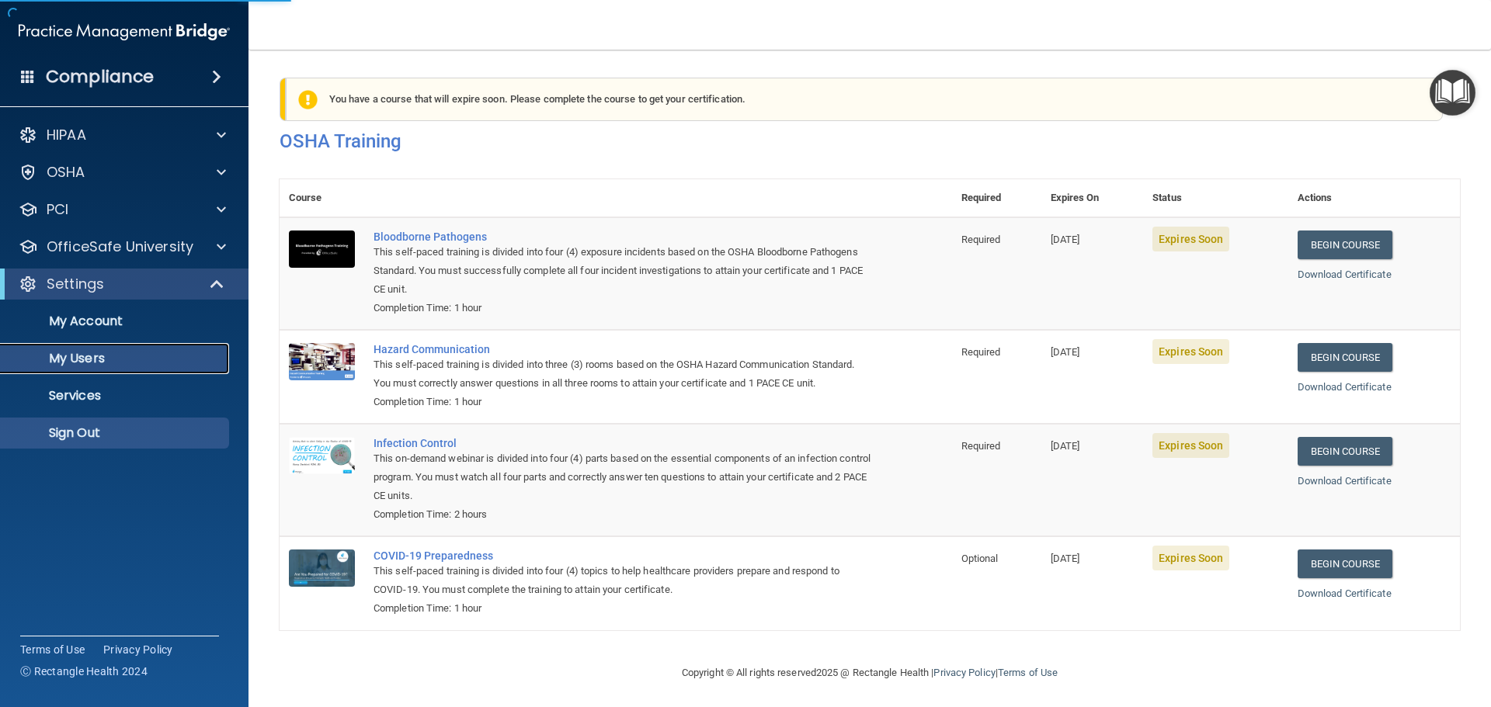
select select "20"
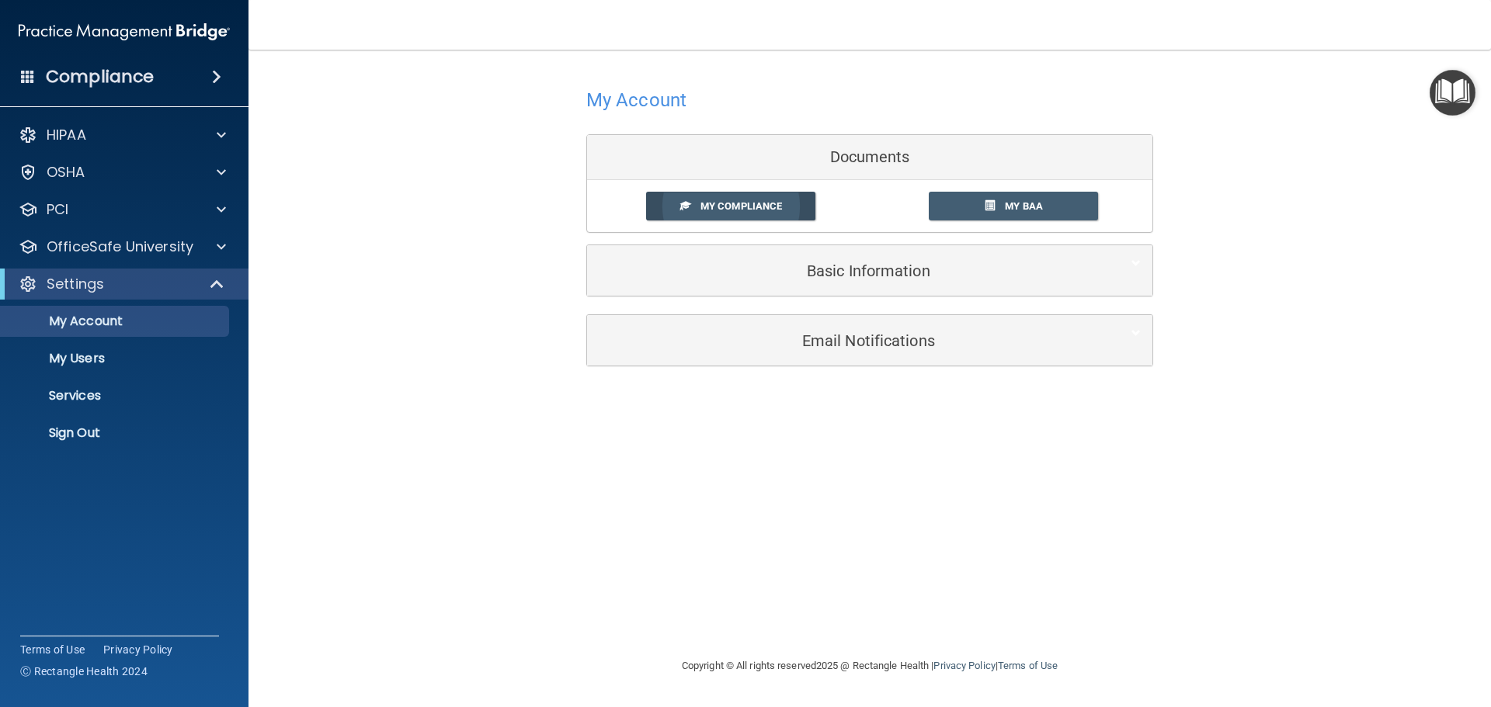
click at [767, 207] on span "My Compliance" at bounding box center [741, 206] width 82 height 12
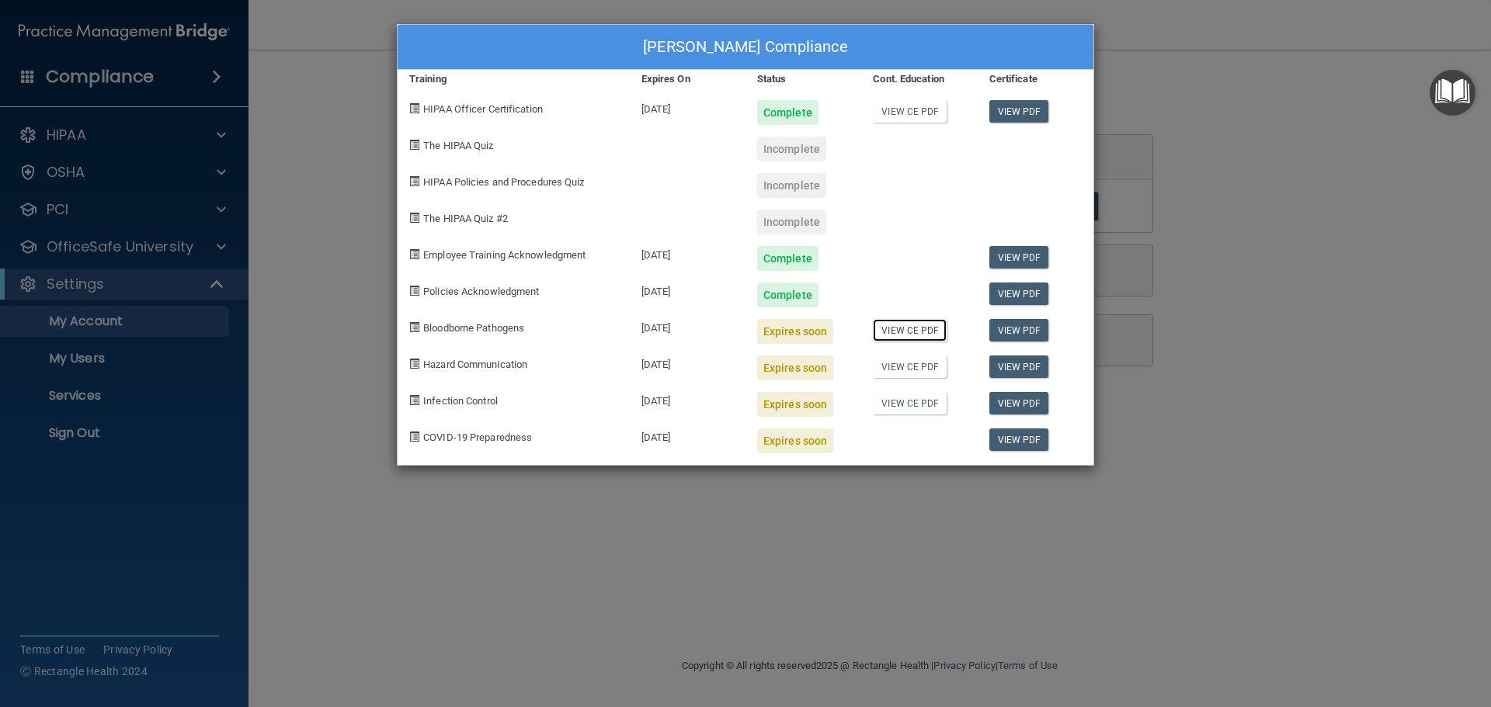
click at [918, 331] on link "View CE PDF" at bounding box center [910, 330] width 74 height 23
click at [1009, 325] on link "View PDF" at bounding box center [1019, 330] width 60 height 23
